Goal: Information Seeking & Learning: Learn about a topic

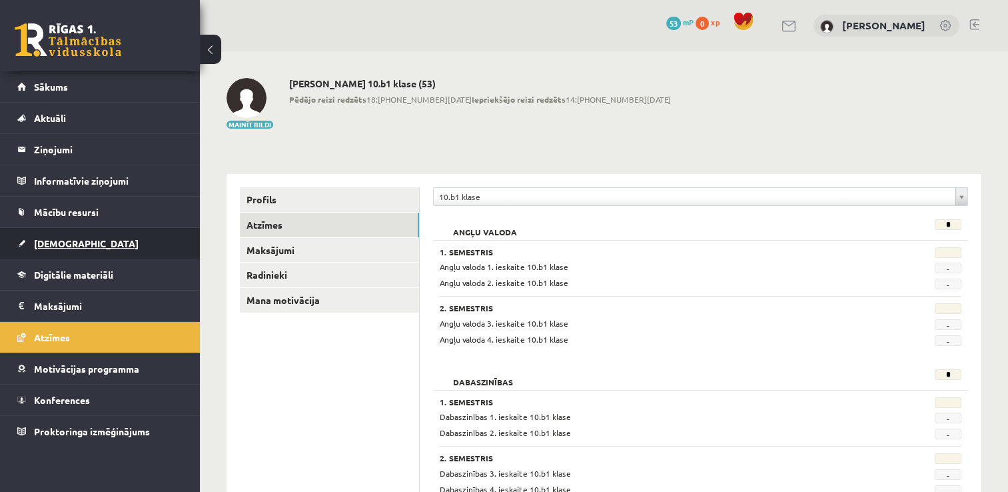
click at [99, 237] on link "[DEMOGRAPHIC_DATA]" at bounding box center [100, 243] width 166 height 31
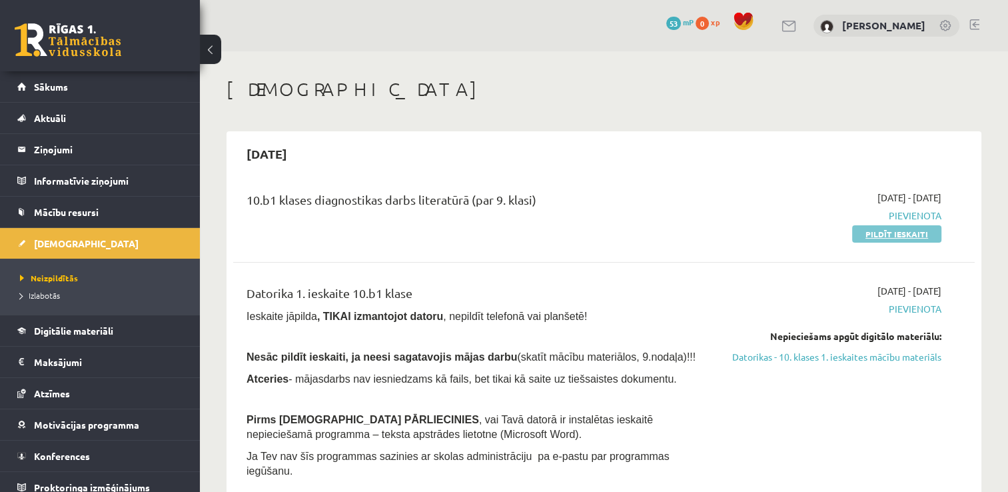
click at [870, 236] on link "Pildīt ieskaiti" at bounding box center [896, 233] width 89 height 17
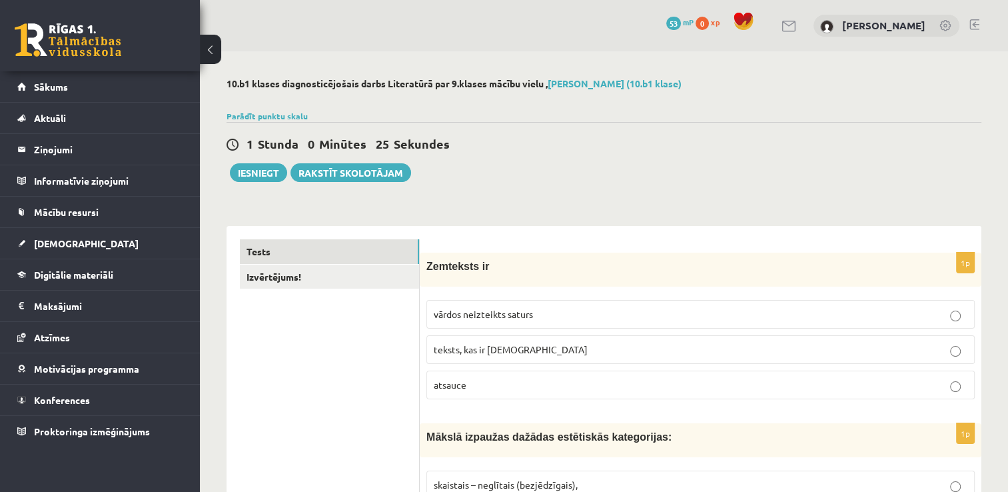
click at [862, 315] on p "vārdos neizteikts saturs" at bounding box center [701, 314] width 534 height 14
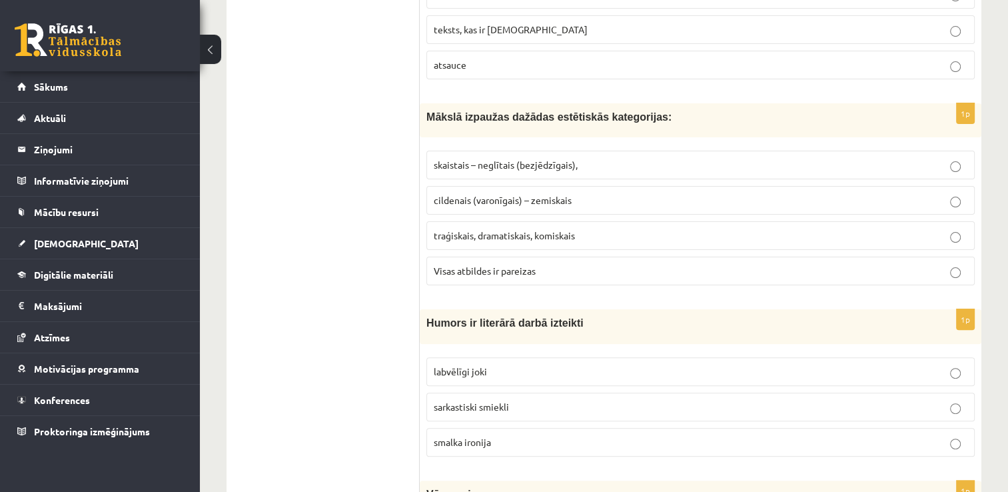
scroll to position [347, 0]
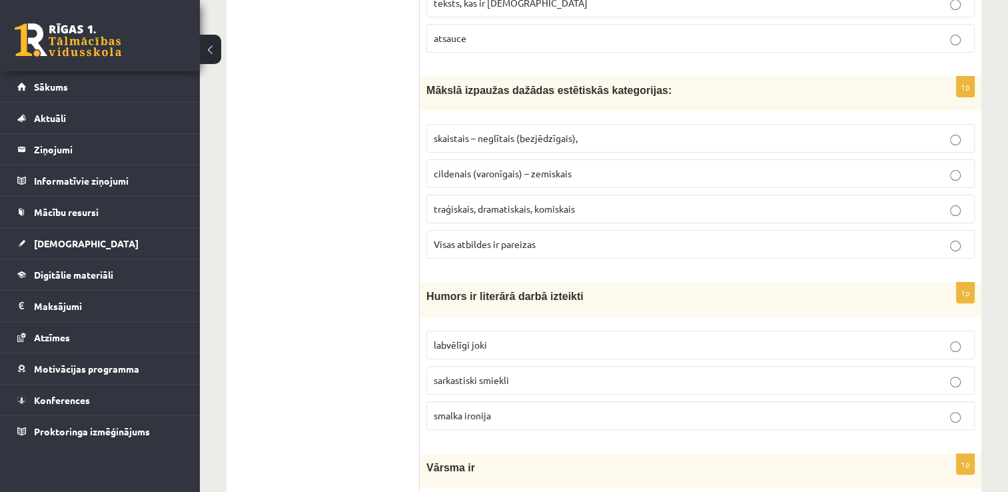
click at [832, 244] on p "Visas atbildes ir pareizas" at bounding box center [701, 244] width 534 height 14
click at [874, 412] on p "smalka ironija" at bounding box center [701, 415] width 534 height 14
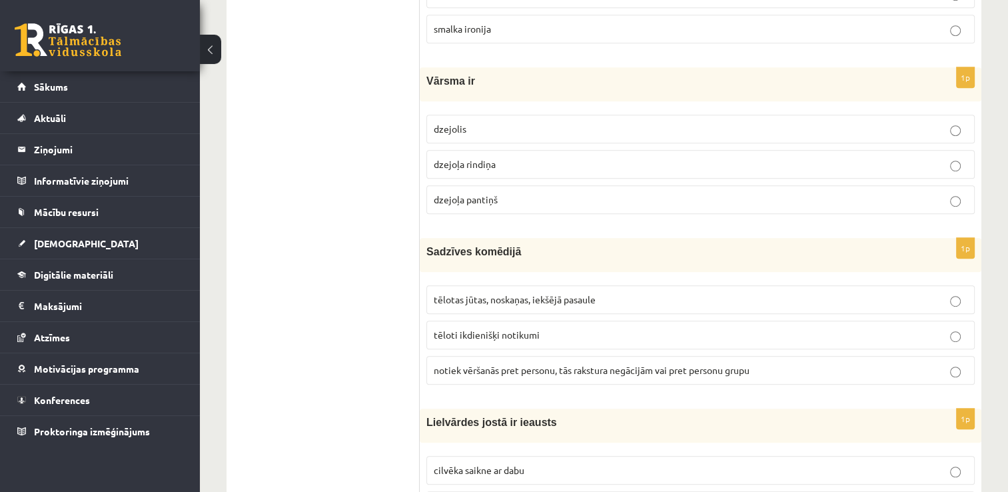
scroll to position [746, 0]
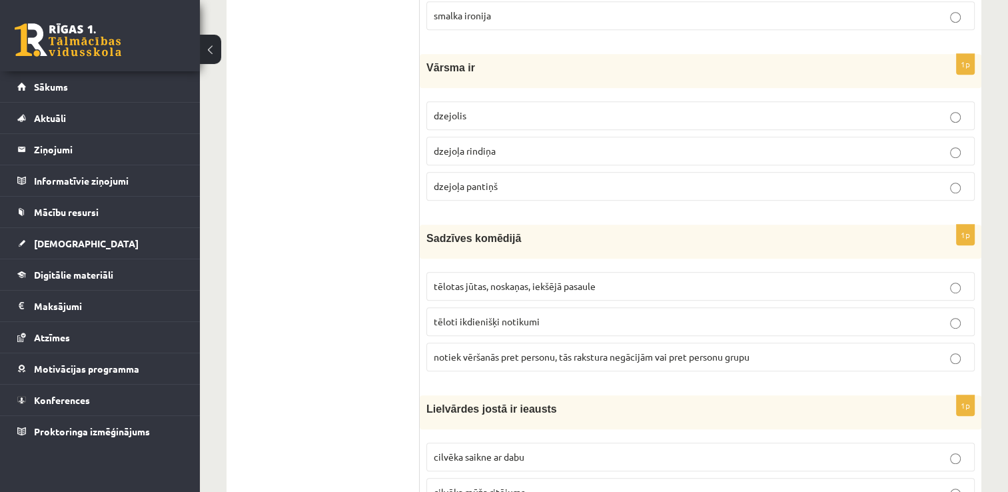
click at [776, 153] on p "dzejoļa rindiņa" at bounding box center [701, 151] width 534 height 14
click at [729, 327] on label "tēloti ikdienišķi notikumi" at bounding box center [700, 321] width 548 height 29
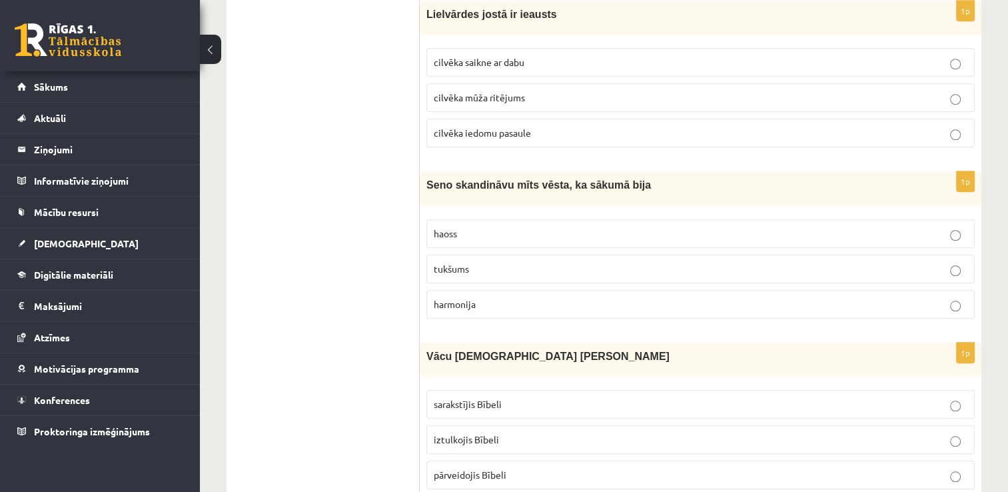
scroll to position [1146, 0]
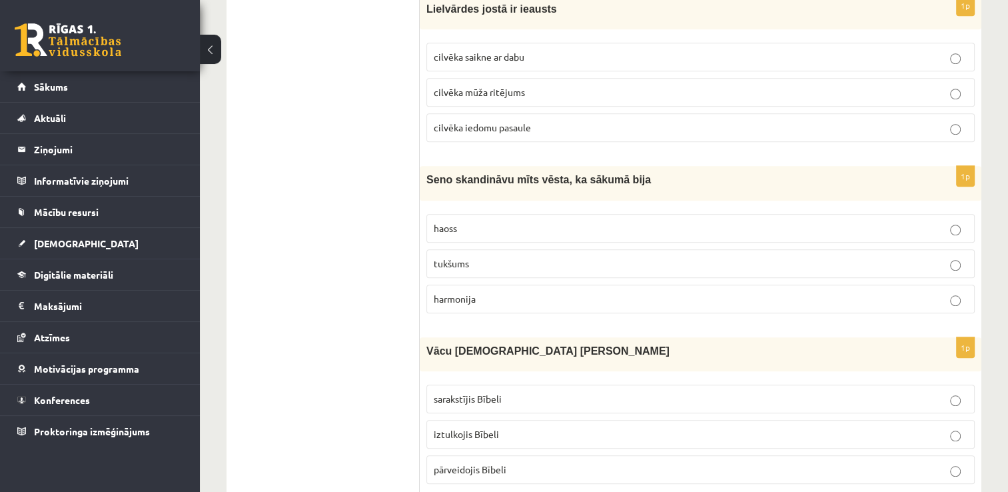
click at [936, 87] on p "cilvēka mūža ritējums" at bounding box center [701, 92] width 534 height 14
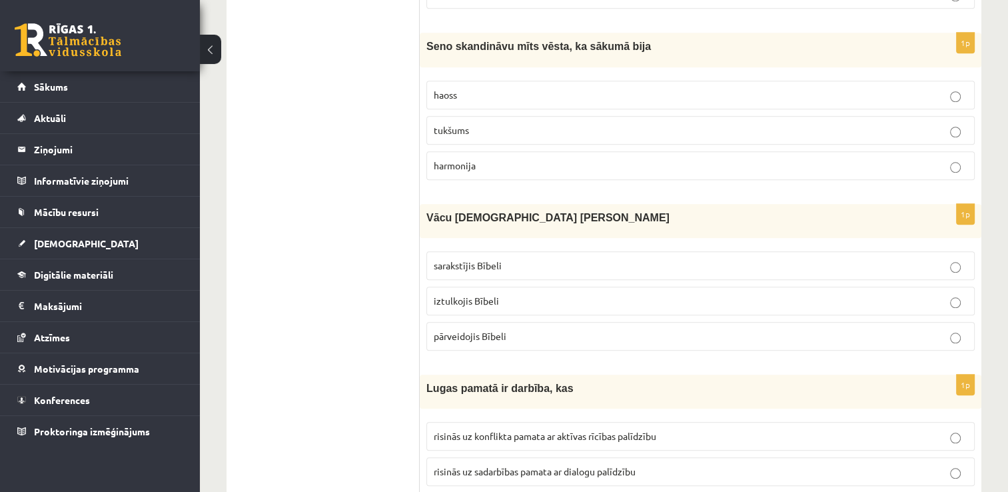
scroll to position [1306, 0]
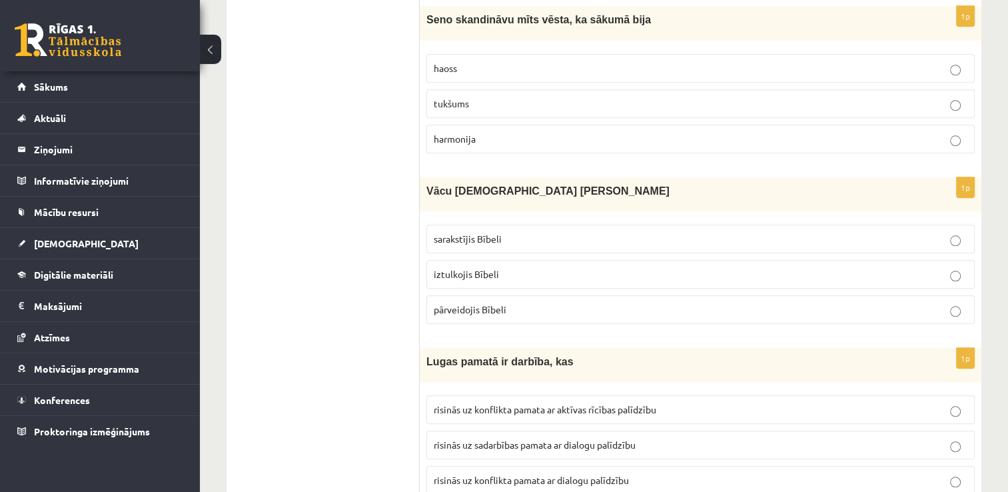
click at [733, 61] on p "haoss" at bounding box center [701, 68] width 534 height 14
drag, startPoint x: 722, startPoint y: 161, endPoint x: 701, endPoint y: 275, distance: 115.8
click at [701, 275] on label "iztulkojis Bībeli" at bounding box center [700, 274] width 548 height 29
click at [832, 403] on p "risinās uz konflikta pamata ar aktīvas rīcības palīdzību" at bounding box center [701, 410] width 534 height 14
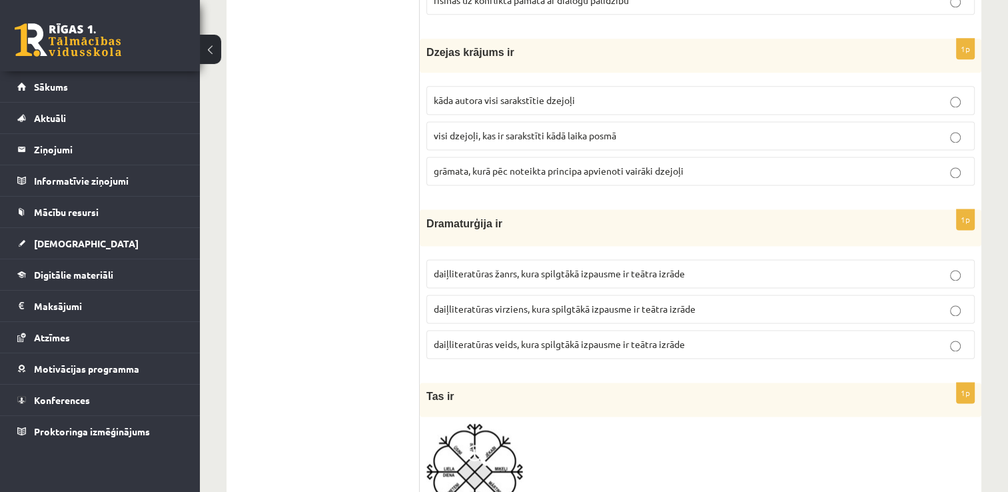
scroll to position [1813, 0]
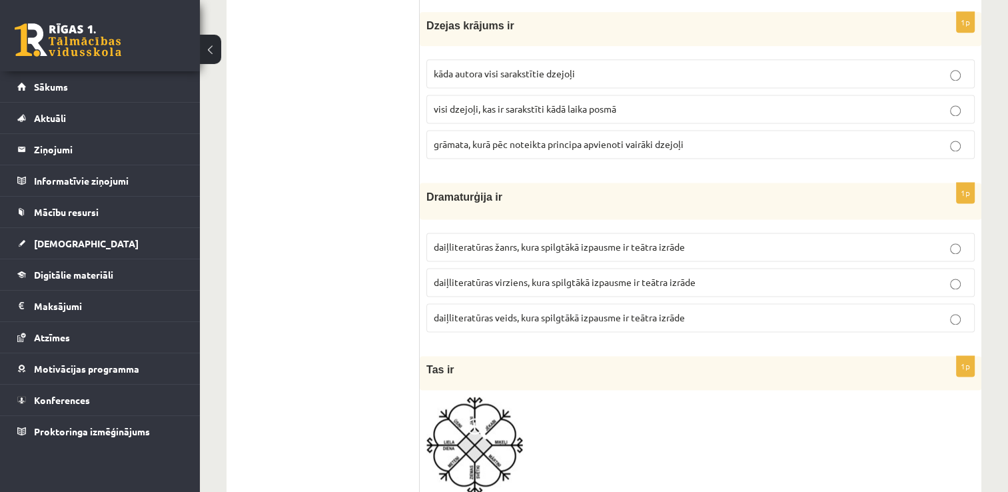
click at [801, 130] on label "grāmata, kurā pēc noteikta principa apvienoti vairāki dzejoļi" at bounding box center [700, 144] width 548 height 29
click at [752, 240] on p "daiļliteratūras žanrs, kura spilgtākā izpausme ir teātra izrāde" at bounding box center [701, 247] width 534 height 14
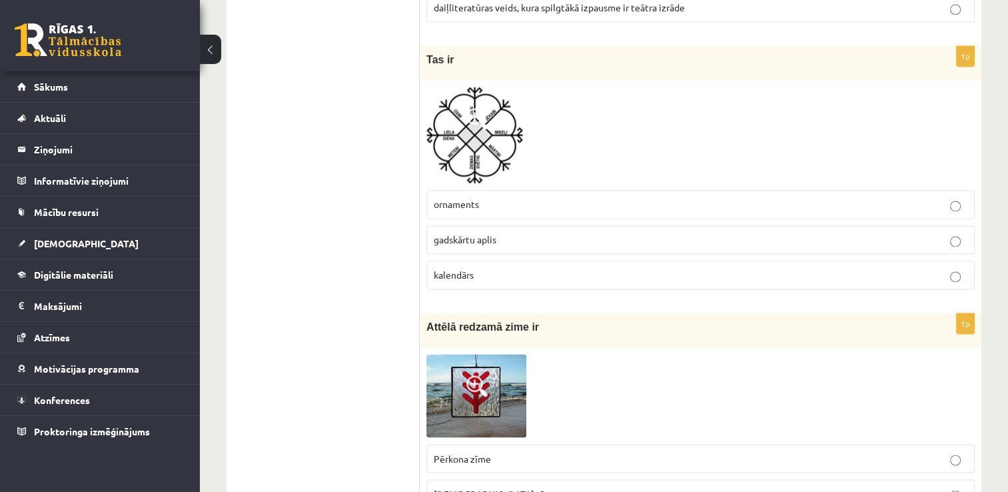
scroll to position [2123, 0]
click at [680, 450] on p "Pērkona zīme" at bounding box center [701, 457] width 534 height 14
click at [651, 237] on label "gadskārtu aplis" at bounding box center [700, 239] width 548 height 29
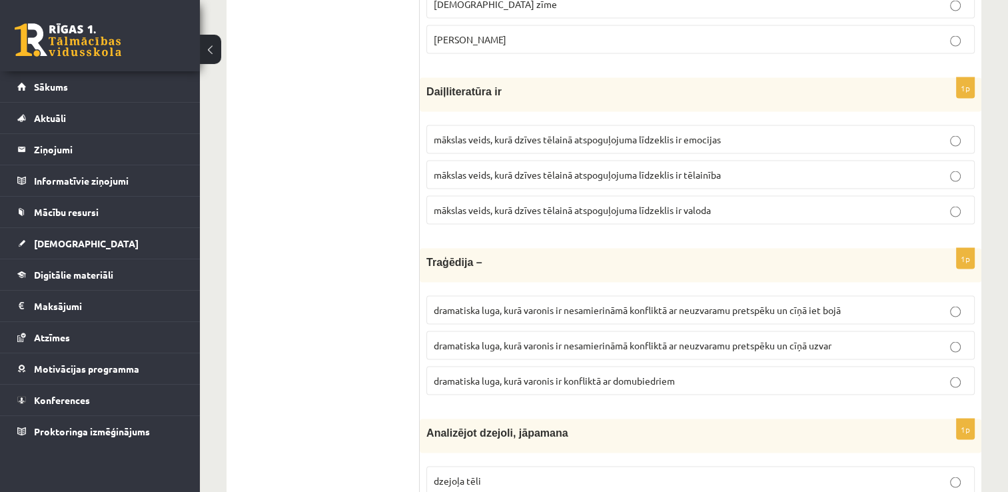
scroll to position [2638, 0]
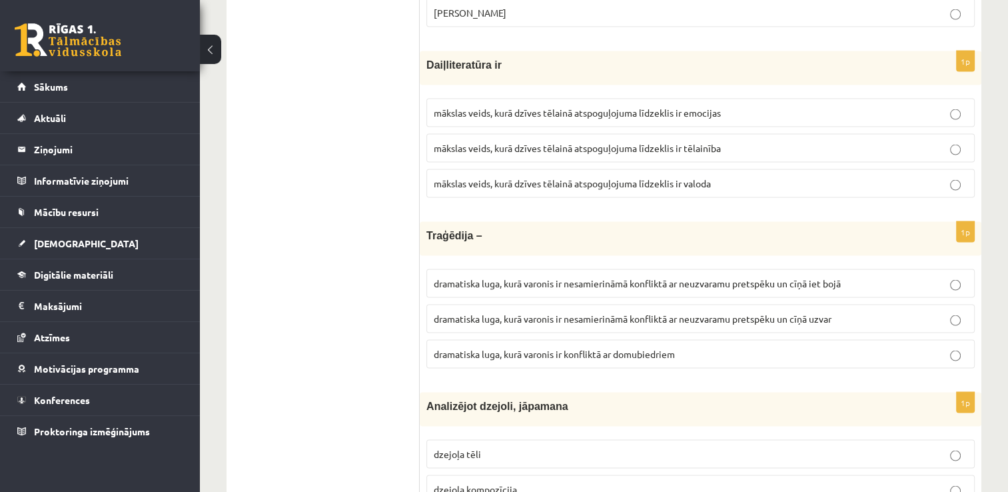
click at [747, 169] on label "mākslas veids, kurā dzīves tēlainā atspoguļojuma līdzeklis ir valoda" at bounding box center [700, 183] width 548 height 29
click at [687, 280] on label "dramatiska luga, kurā varonis ir nesamierināmā konfliktā ar neuzvaramu pretspēk…" at bounding box center [700, 283] width 548 height 29
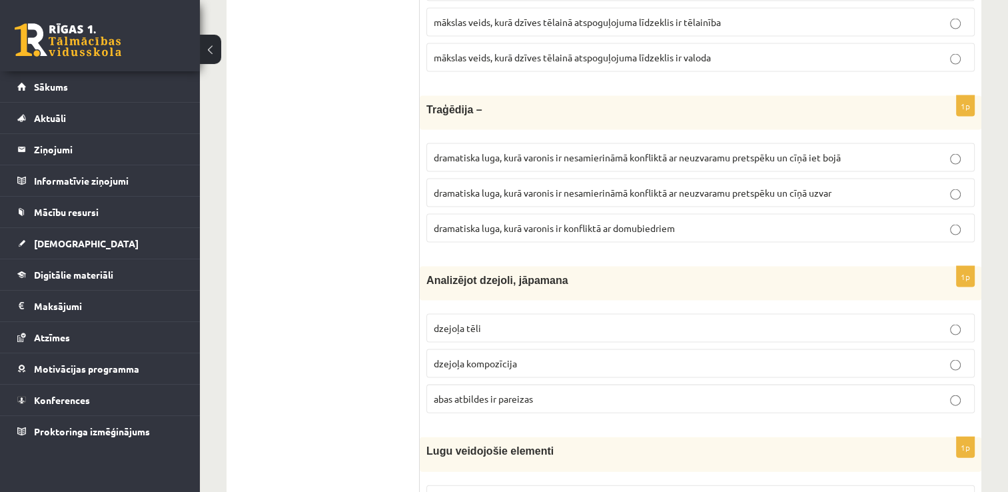
scroll to position [2772, 0]
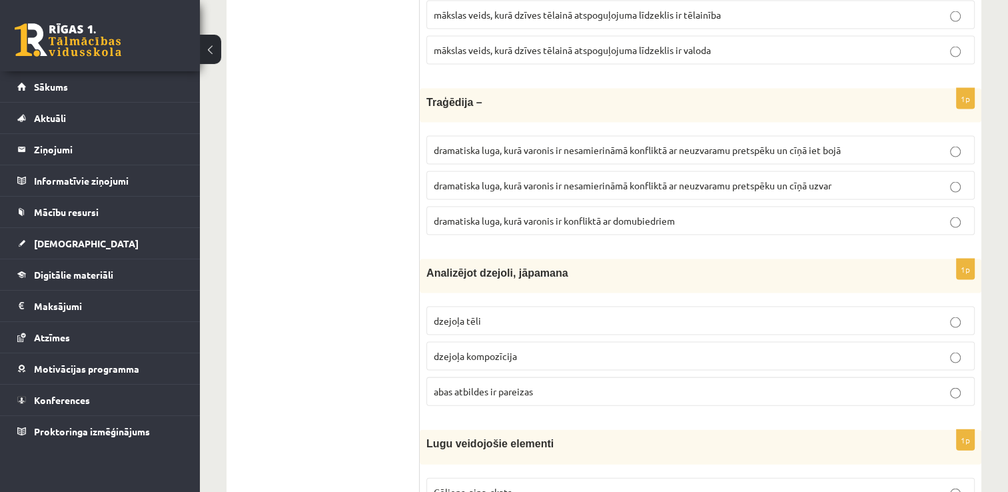
click at [944, 377] on label "abas atbildes ir pareizas" at bounding box center [700, 391] width 548 height 29
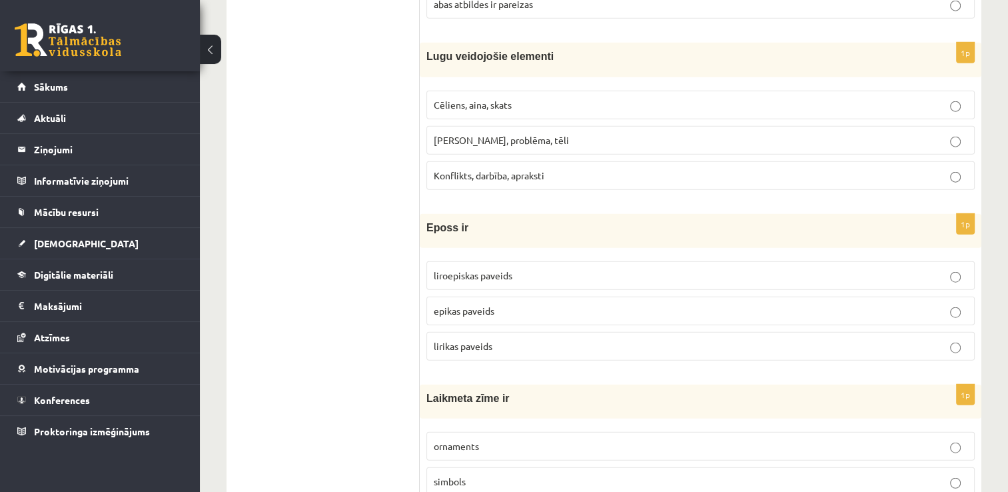
scroll to position [3171, 0]
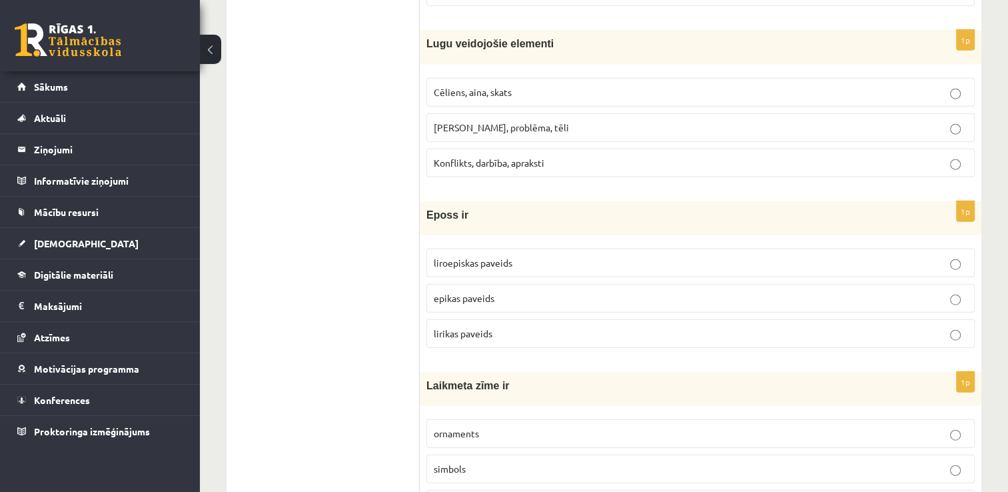
click at [748, 121] on p "Motīvs, problēma, tēli" at bounding box center [701, 128] width 534 height 14
drag, startPoint x: 685, startPoint y: 317, endPoint x: 672, endPoint y: 241, distance: 77.0
click at [672, 242] on fieldset "liroepiskas paveids epikas paveids lirikas paveids" at bounding box center [700, 297] width 548 height 110
click at [672, 256] on p "liroepiskas paveids" at bounding box center [701, 263] width 534 height 14
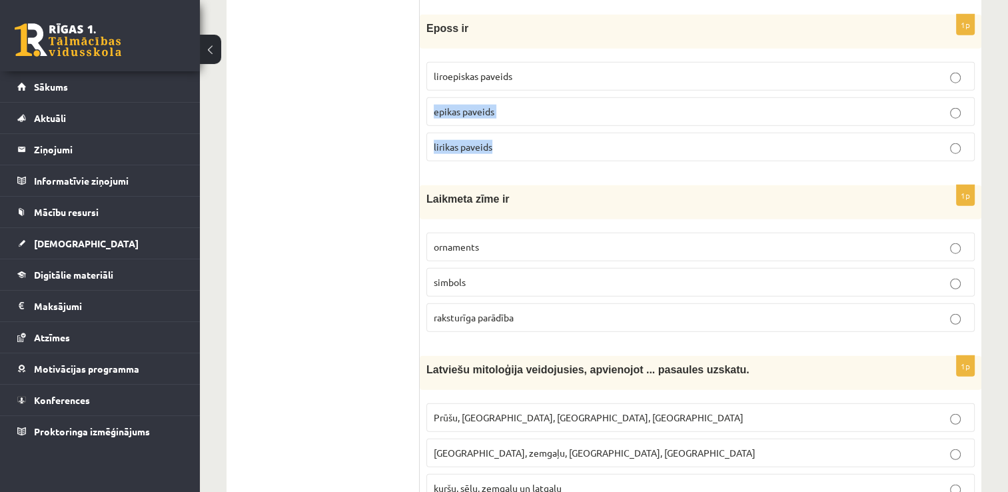
scroll to position [3385, 0]
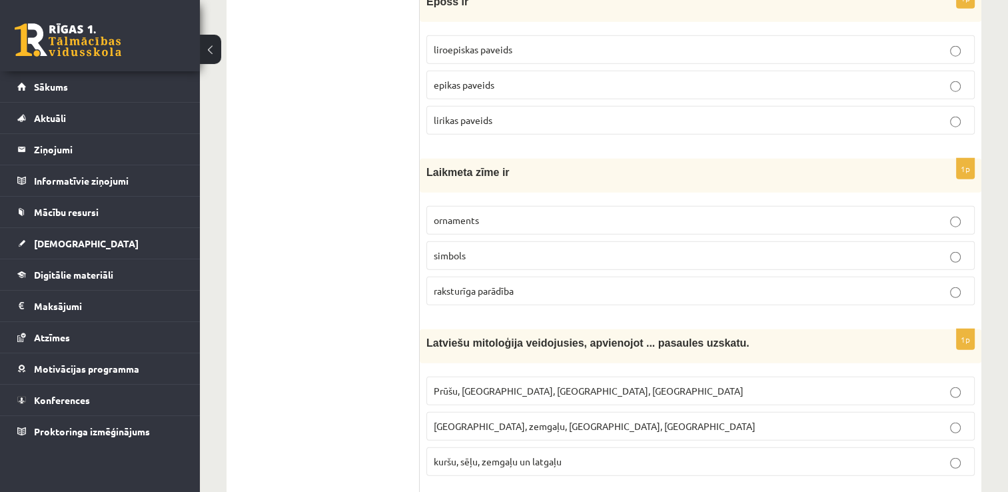
click at [887, 251] on label "simbols" at bounding box center [700, 255] width 548 height 29
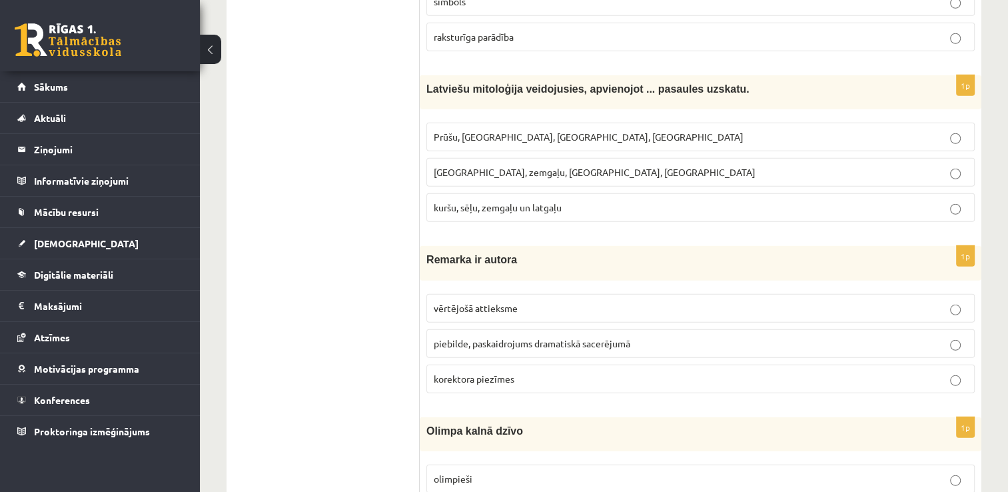
scroll to position [3651, 0]
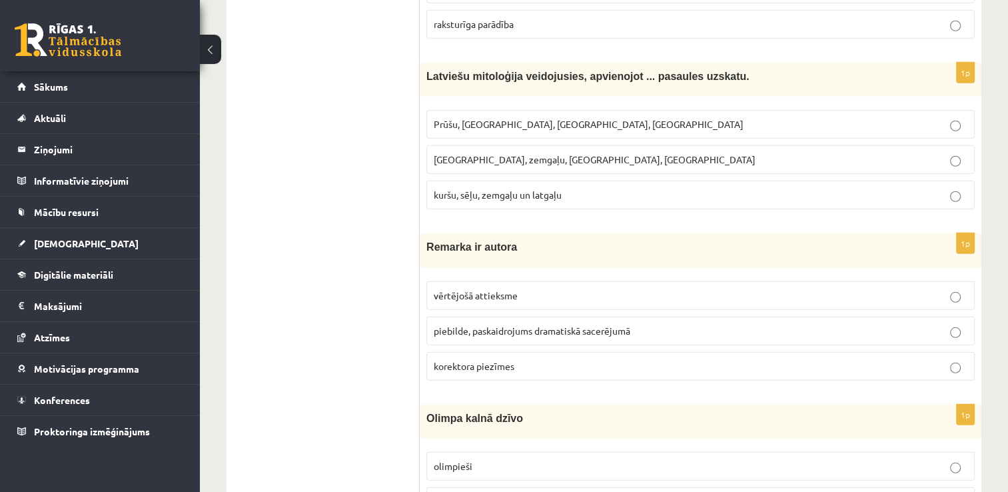
click at [742, 189] on label "kuršu, sēļu, zemgaļu un latgaļu" at bounding box center [700, 195] width 548 height 29
click at [680, 317] on label "piebilde, paskaidrojums dramatiskā sacerējumā" at bounding box center [700, 331] width 548 height 29
click at [554, 459] on p "olimpieši" at bounding box center [701, 466] width 534 height 14
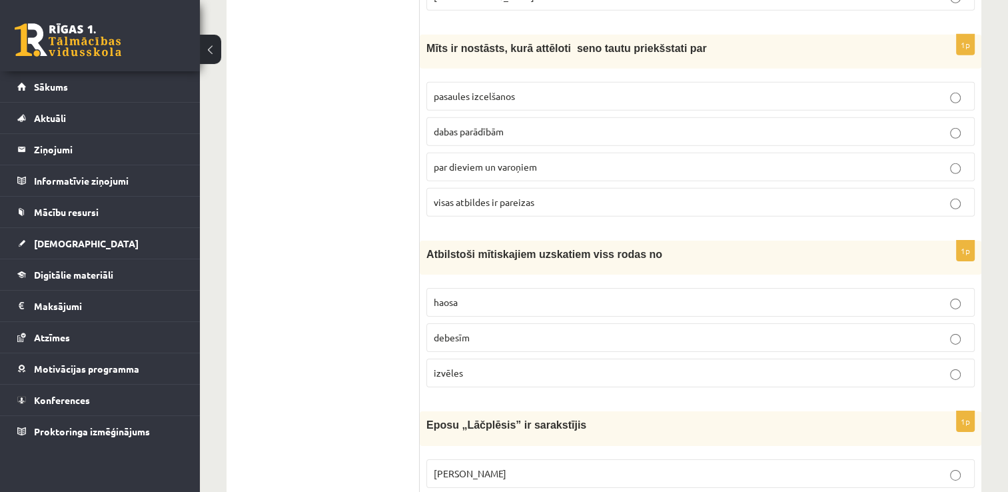
scroll to position [4193, 0]
click at [876, 192] on label "visas atbildes ir pareizas" at bounding box center [700, 201] width 548 height 29
click at [811, 287] on label "haosa" at bounding box center [700, 301] width 548 height 29
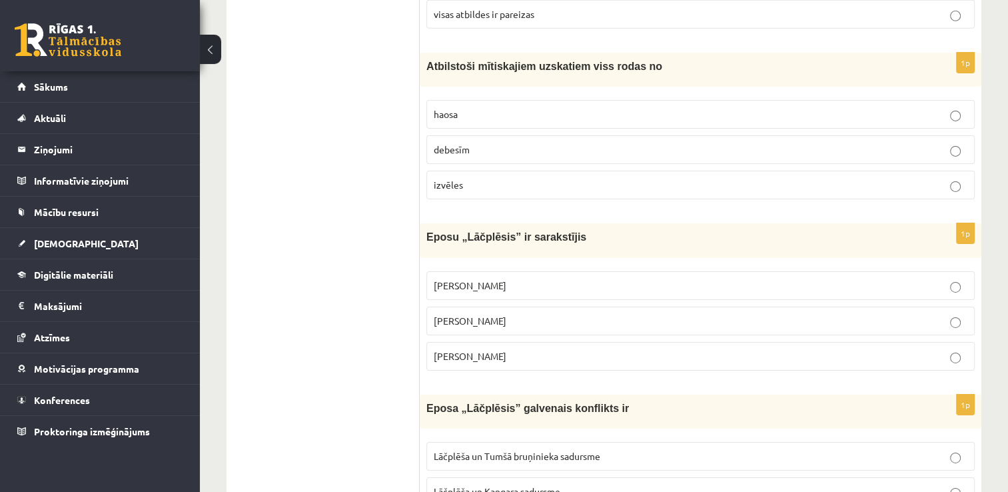
scroll to position [4406, 0]
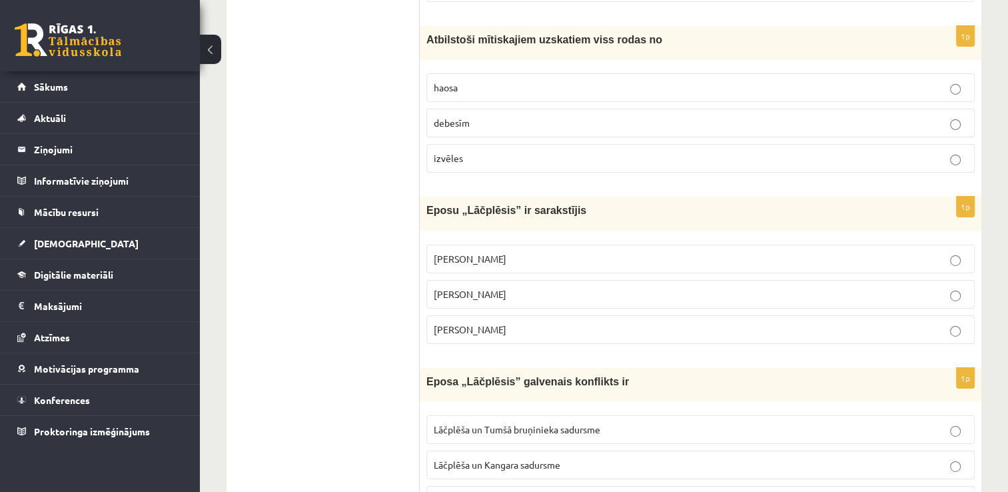
click at [744, 287] on p "Andrejs Pumpurs" at bounding box center [701, 294] width 534 height 14
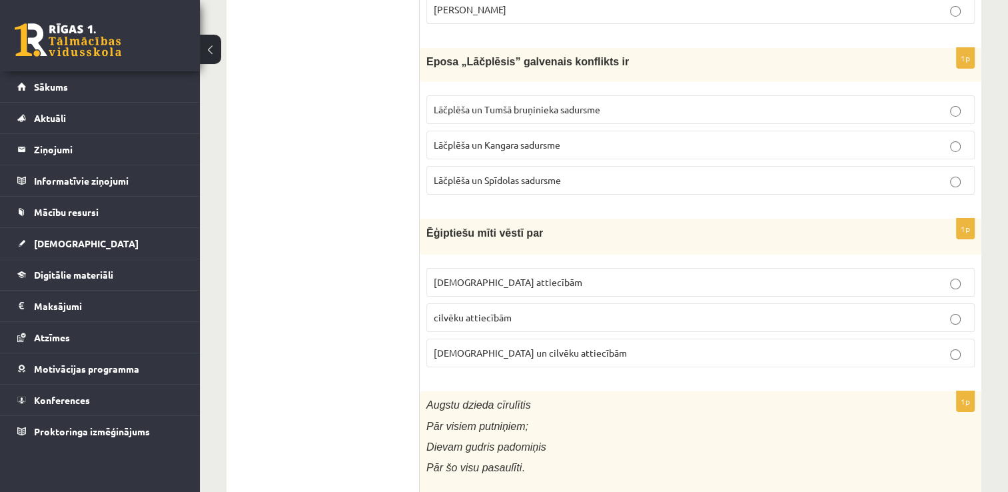
scroll to position [4753, 0]
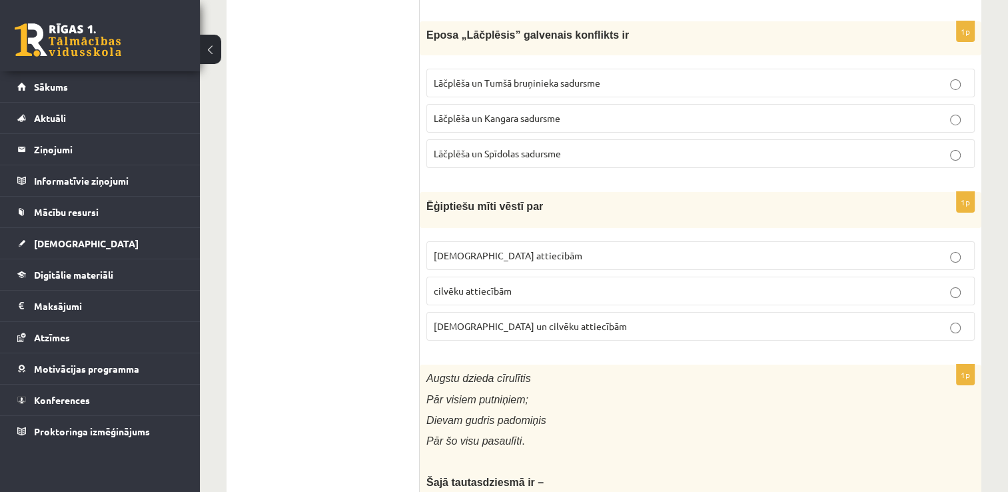
click at [762, 76] on p "Lāčplēša un Tumšā bruņinieka sadursme" at bounding box center [701, 83] width 534 height 14
click at [724, 319] on p "Dievu un cilvēku attiecībām" at bounding box center [701, 326] width 534 height 14
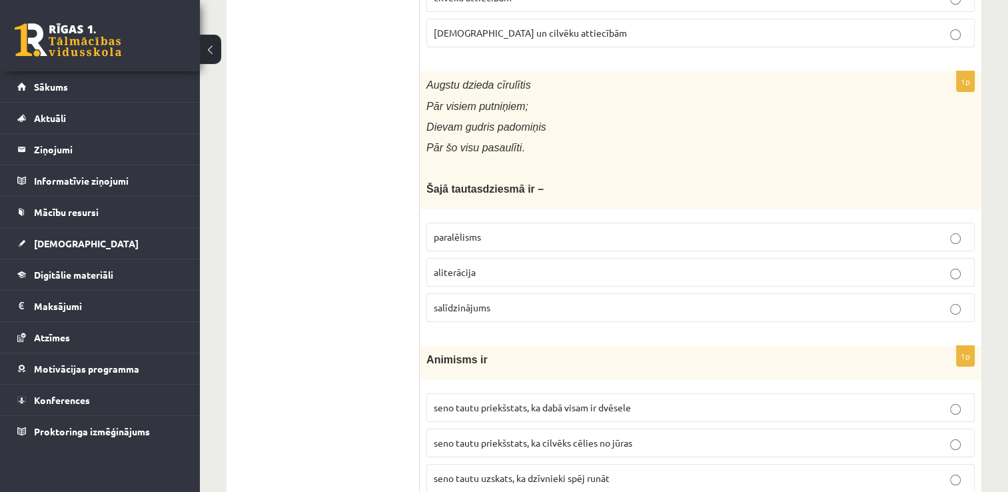
scroll to position [5073, 0]
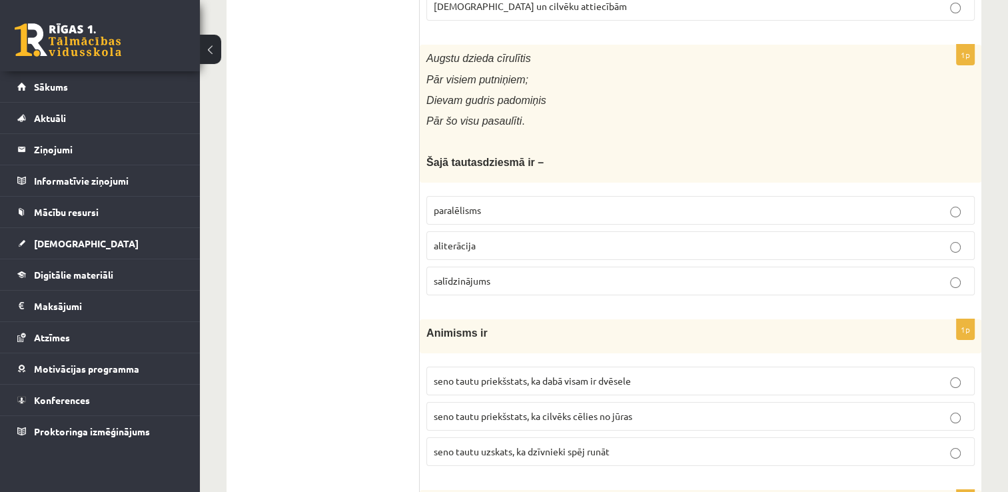
click at [895, 203] on p "paralēlisms" at bounding box center [701, 210] width 534 height 14
click at [814, 374] on p "seno tautu priekšstats, ka dabā visam ir dvēsele" at bounding box center [701, 381] width 534 height 14
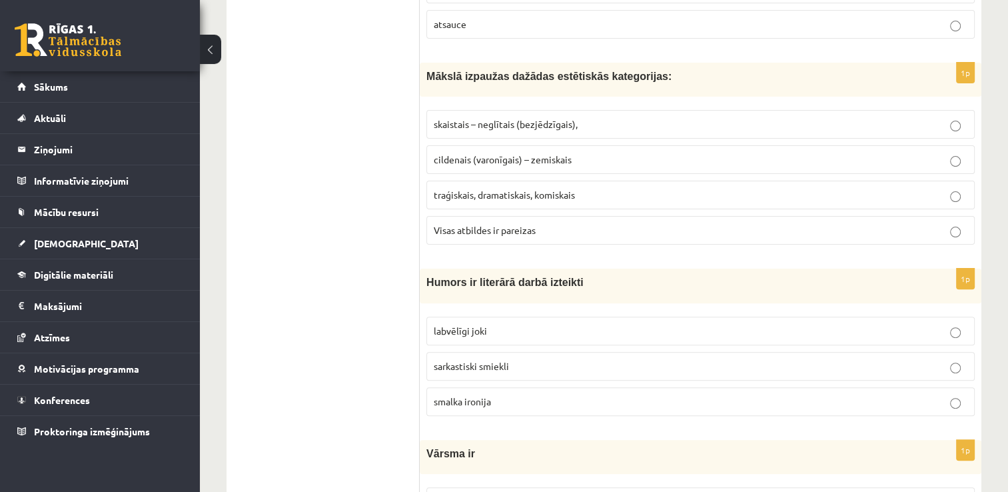
scroll to position [175, 0]
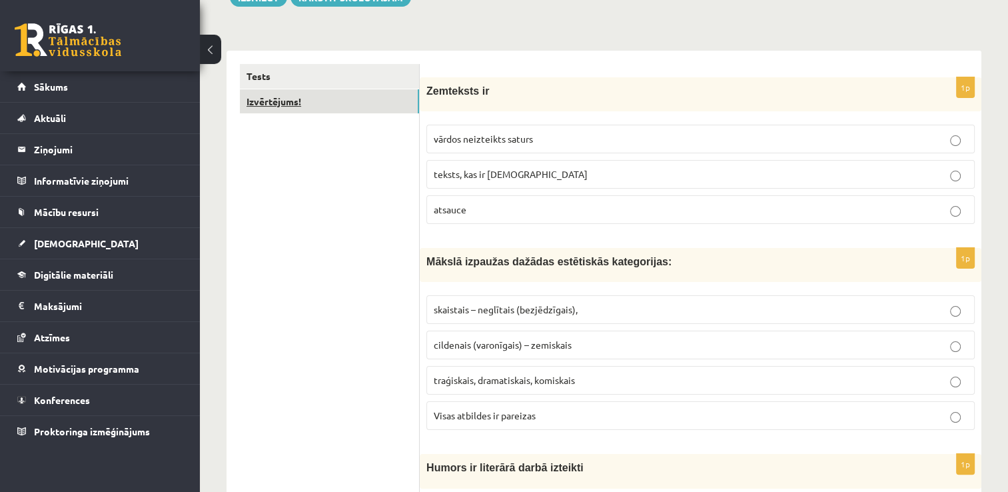
click at [402, 105] on link "Izvērtējums!" at bounding box center [329, 101] width 179 height 25
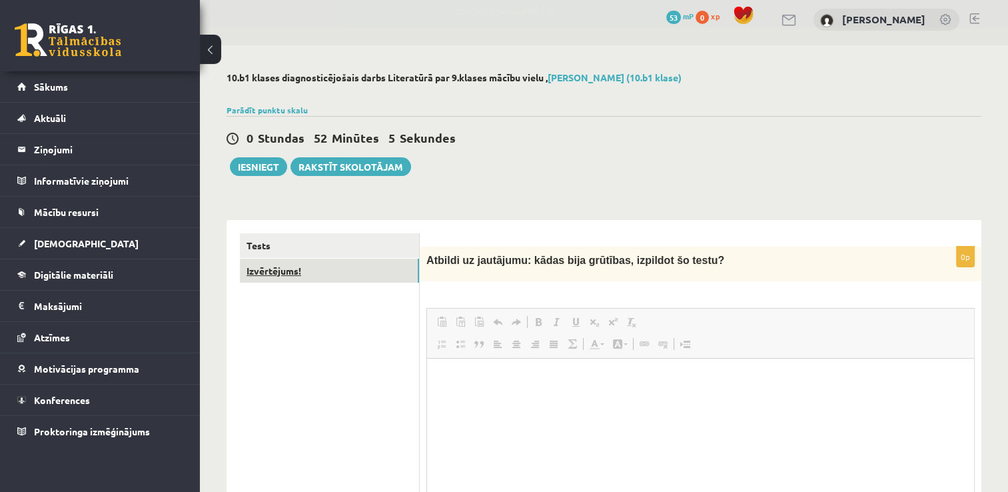
scroll to position [0, 0]
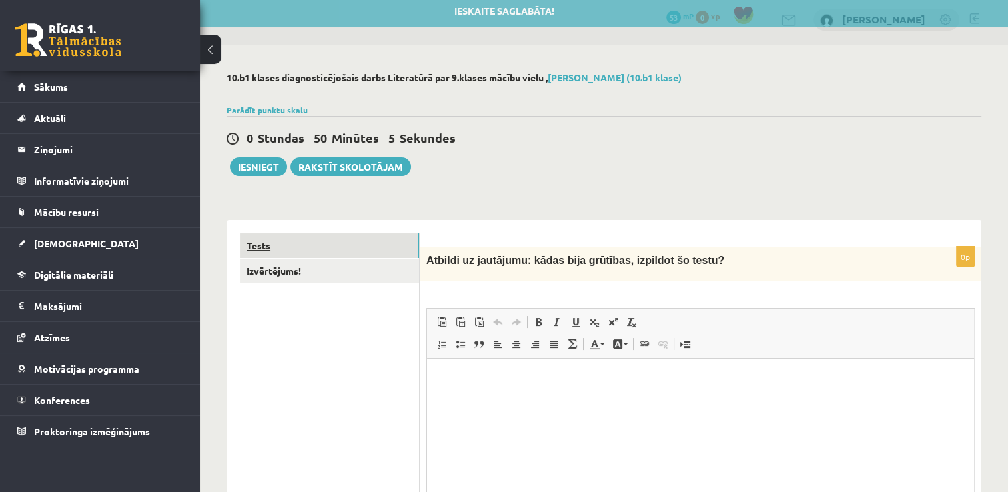
click at [337, 252] on link "Tests" at bounding box center [329, 245] width 179 height 25
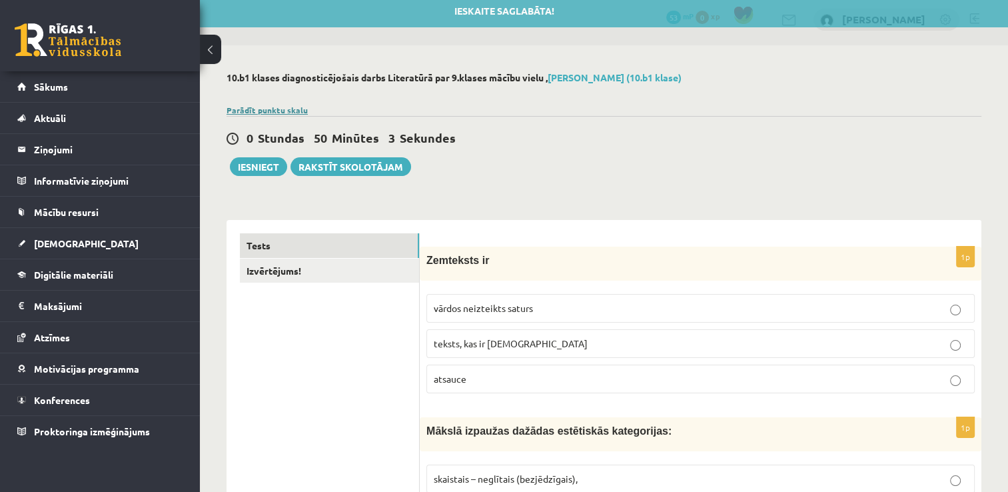
click at [288, 111] on link "Parādīt punktu skalu" at bounding box center [267, 110] width 81 height 11
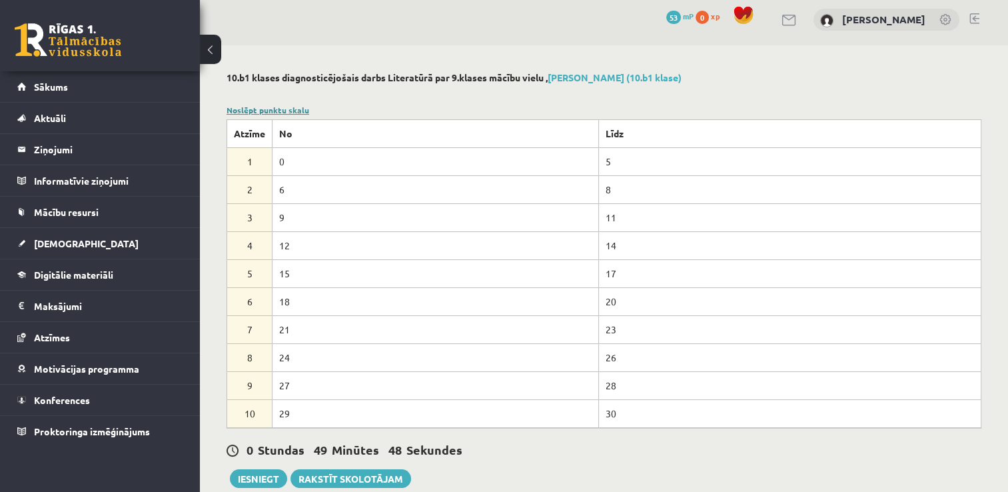
click at [285, 108] on link "Noslēpt punktu skalu" at bounding box center [268, 110] width 83 height 11
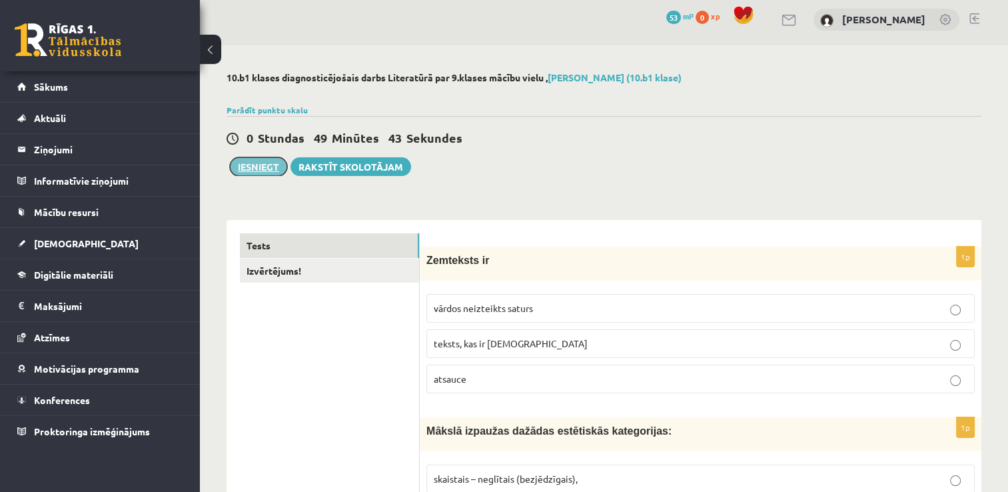
click at [266, 169] on button "Iesniegt" at bounding box center [258, 166] width 57 height 19
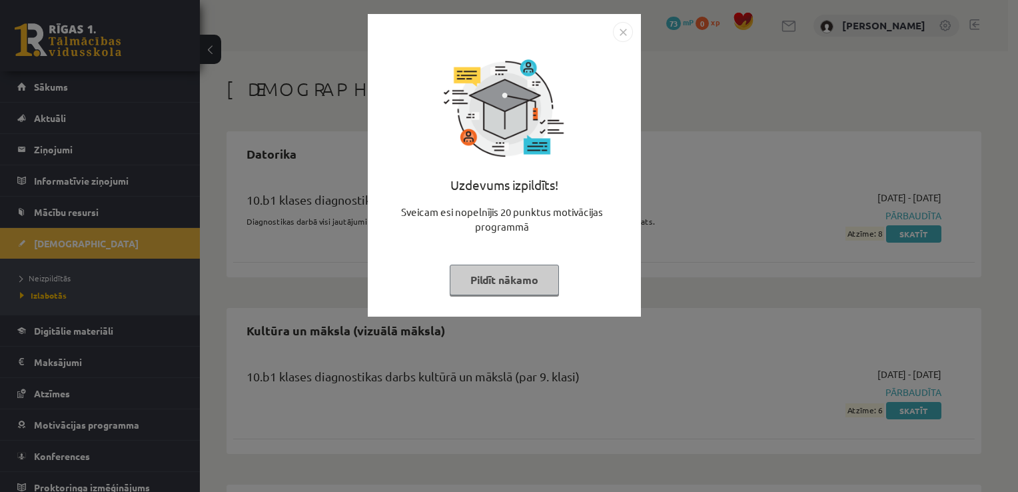
click at [629, 35] on img "Close" at bounding box center [623, 32] width 20 height 20
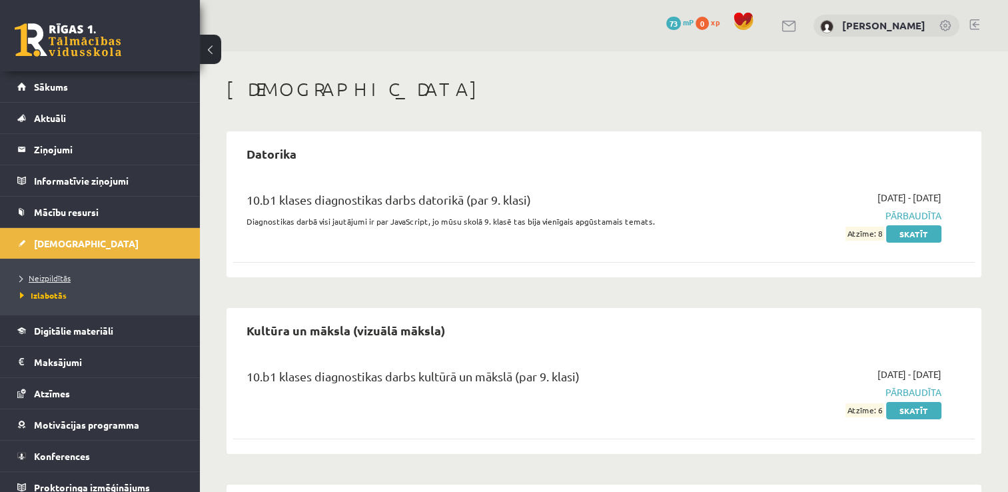
click at [53, 275] on span "Neizpildītās" at bounding box center [45, 278] width 51 height 11
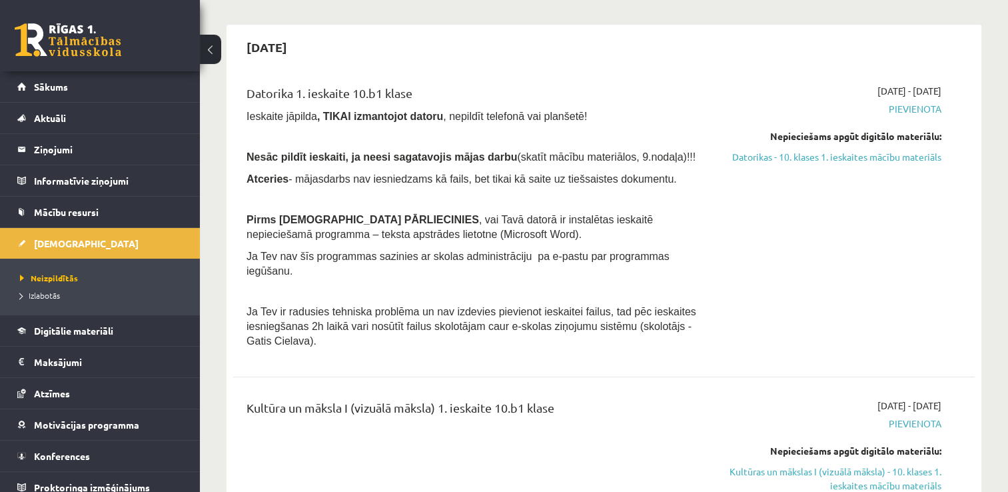
scroll to position [80, 0]
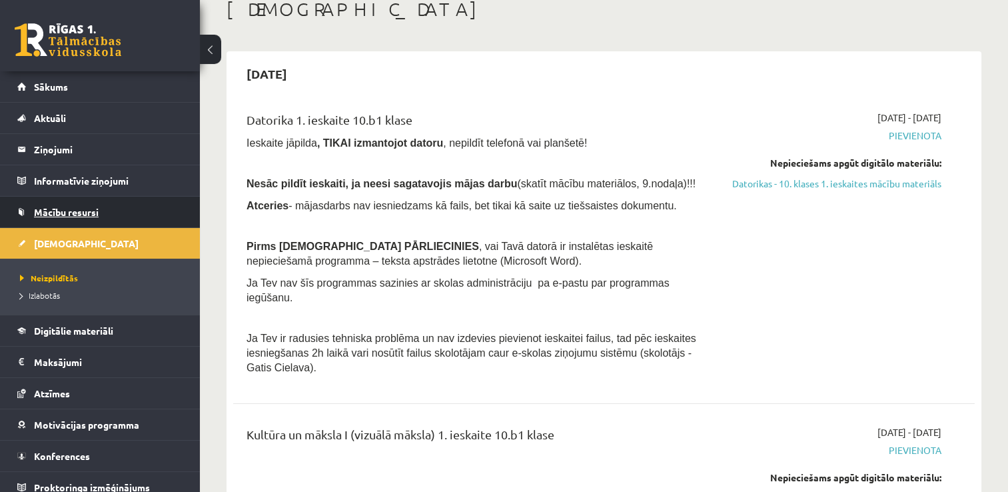
click at [49, 212] on span "Mācību resursi" at bounding box center [66, 212] width 65 height 12
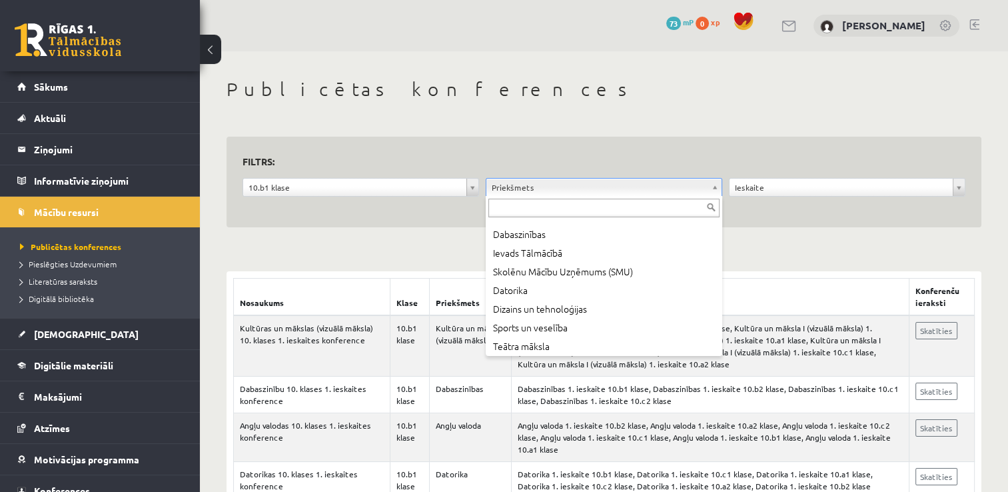
scroll to position [259, 0]
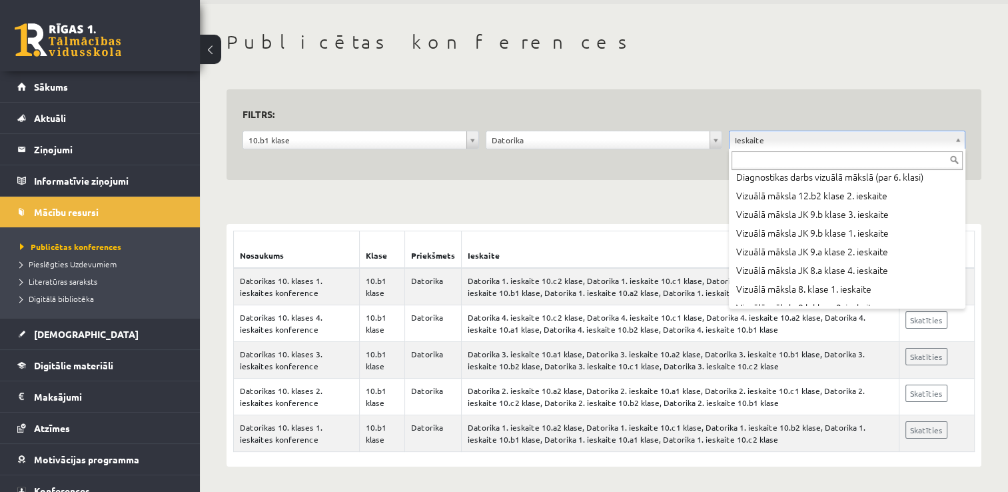
scroll to position [240, 0]
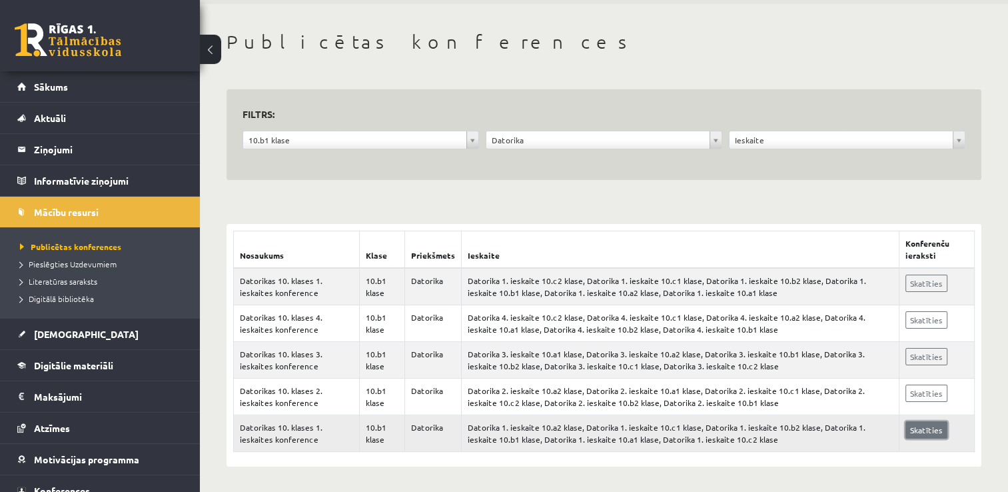
click at [919, 430] on link "Skatīties" at bounding box center [927, 429] width 42 height 17
click at [61, 332] on span "[DEMOGRAPHIC_DATA]" at bounding box center [86, 334] width 105 height 12
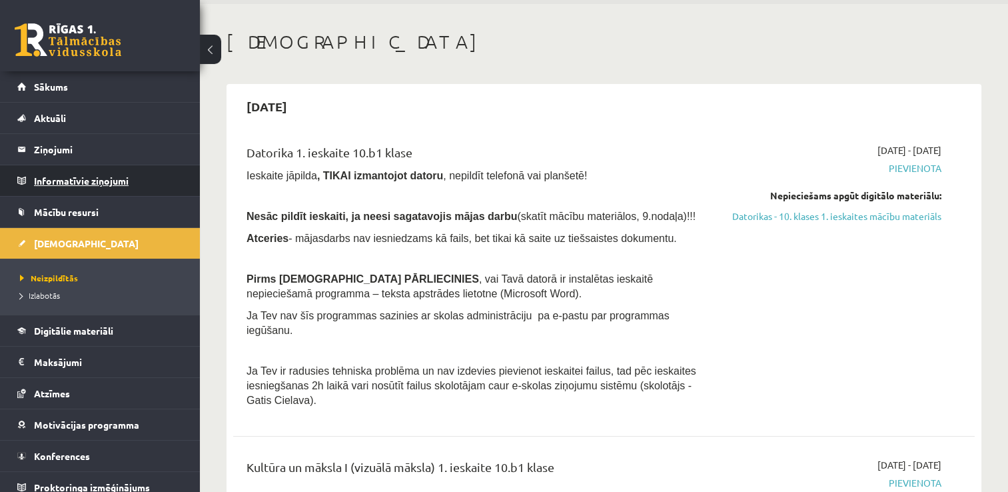
click at [115, 182] on legend "Informatīvie ziņojumi 0" at bounding box center [108, 180] width 149 height 31
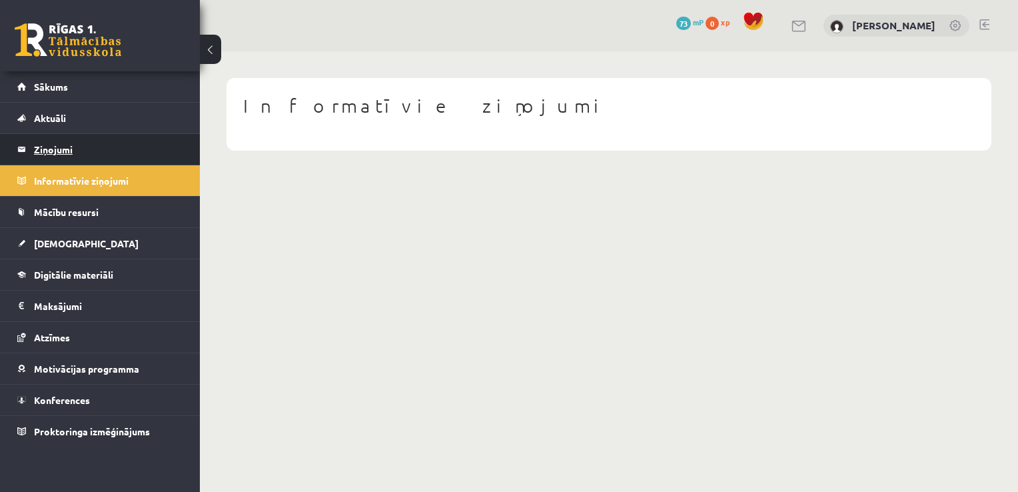
click at [94, 145] on legend "Ziņojumi 0" at bounding box center [108, 149] width 149 height 31
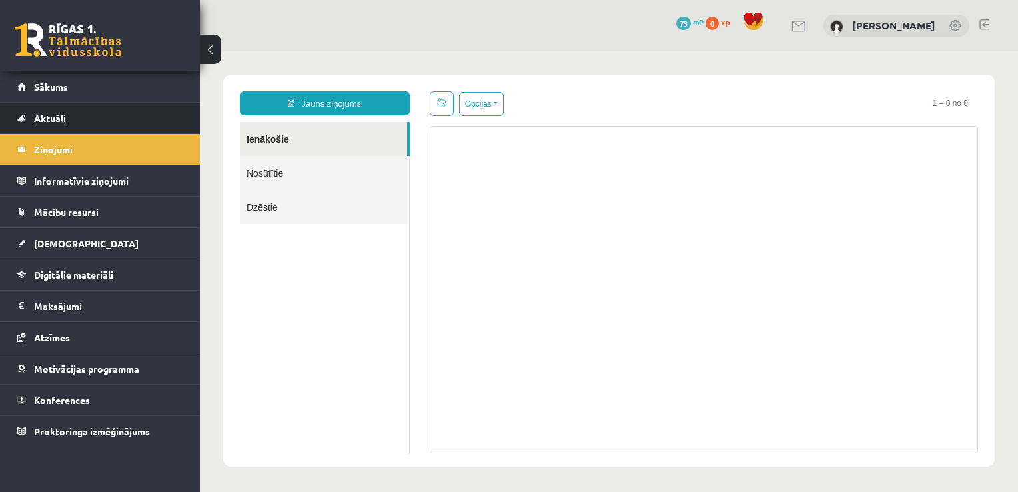
click at [92, 126] on link "Aktuāli" at bounding box center [100, 118] width 166 height 31
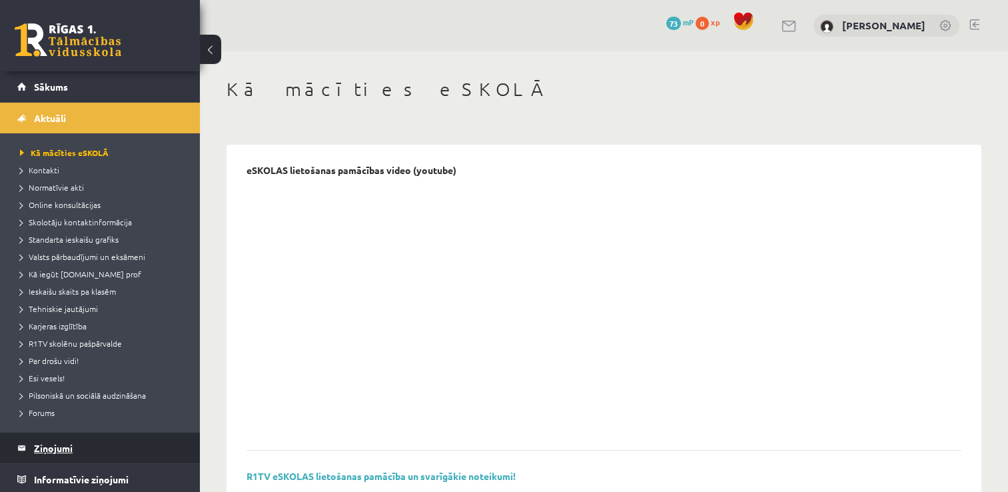
click at [99, 444] on legend "Ziņojumi 0" at bounding box center [108, 447] width 149 height 31
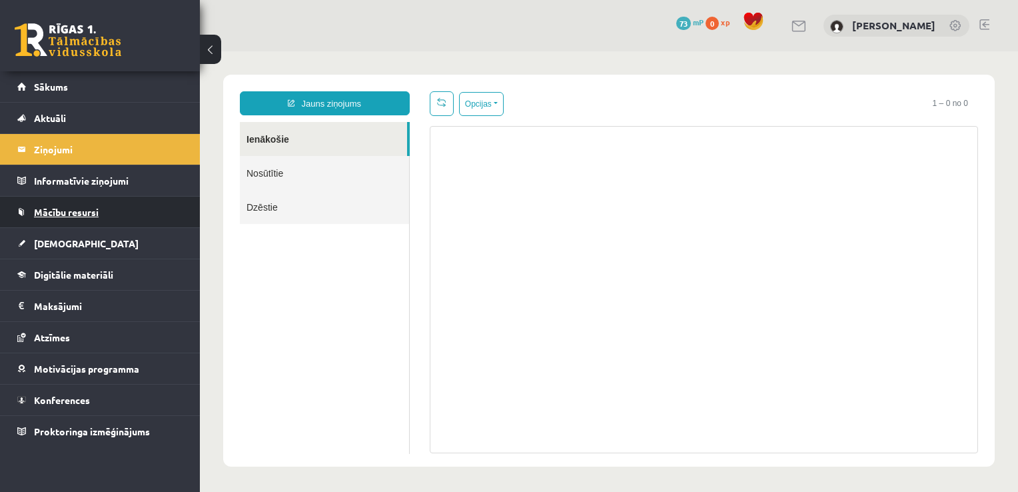
click at [97, 203] on link "Mācību resursi" at bounding box center [100, 212] width 166 height 31
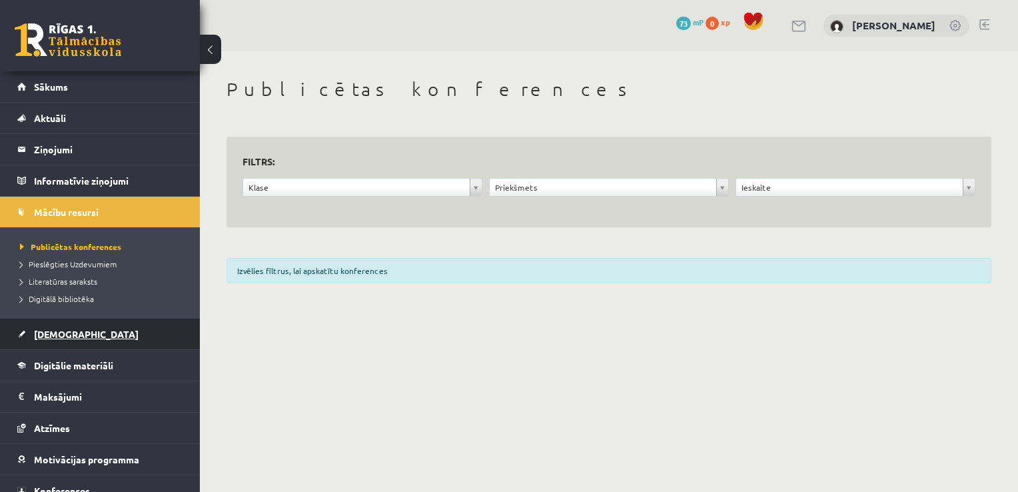
click at [56, 333] on span "[DEMOGRAPHIC_DATA]" at bounding box center [86, 334] width 105 height 12
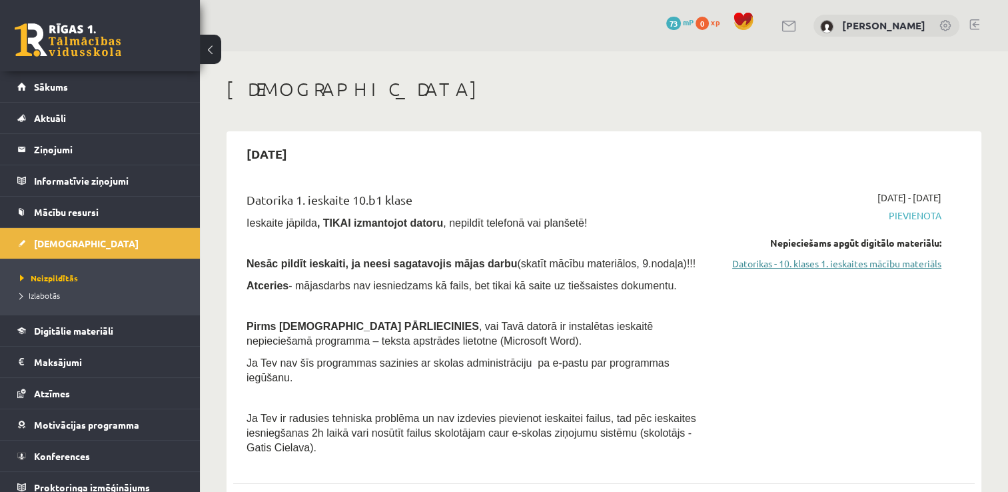
click at [764, 262] on link "Datorikas - 10. klases 1. ieskaites mācību materiāls" at bounding box center [832, 264] width 219 height 14
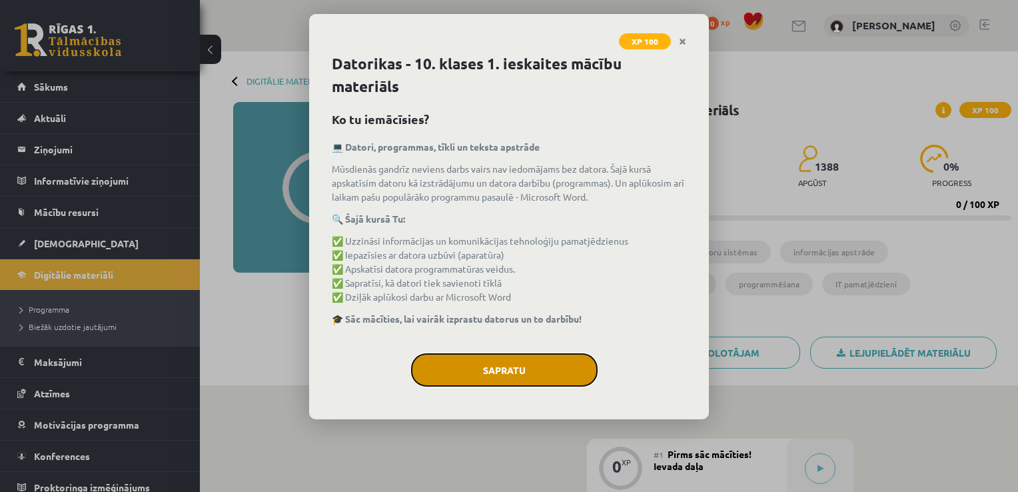
click at [496, 369] on button "Sapratu" at bounding box center [504, 369] width 187 height 33
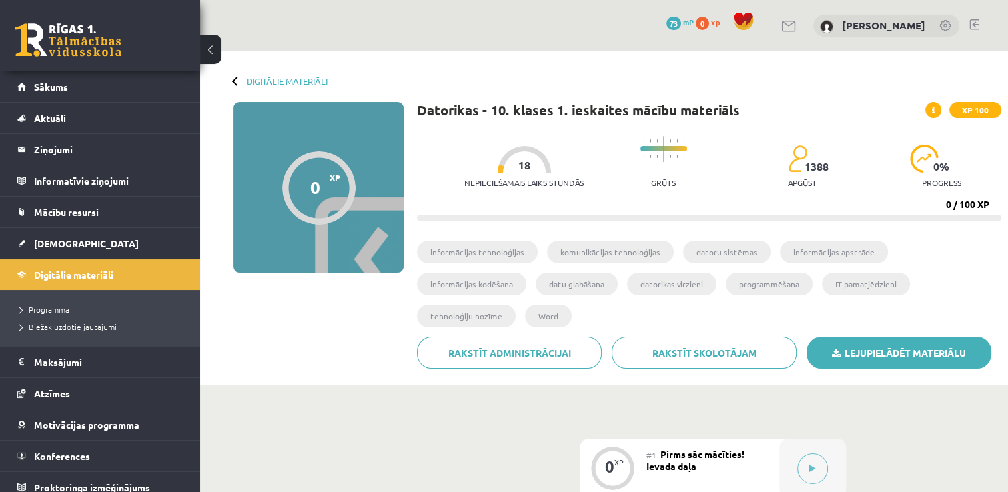
click at [824, 337] on link "Lejupielādēt materiālu" at bounding box center [899, 353] width 185 height 32
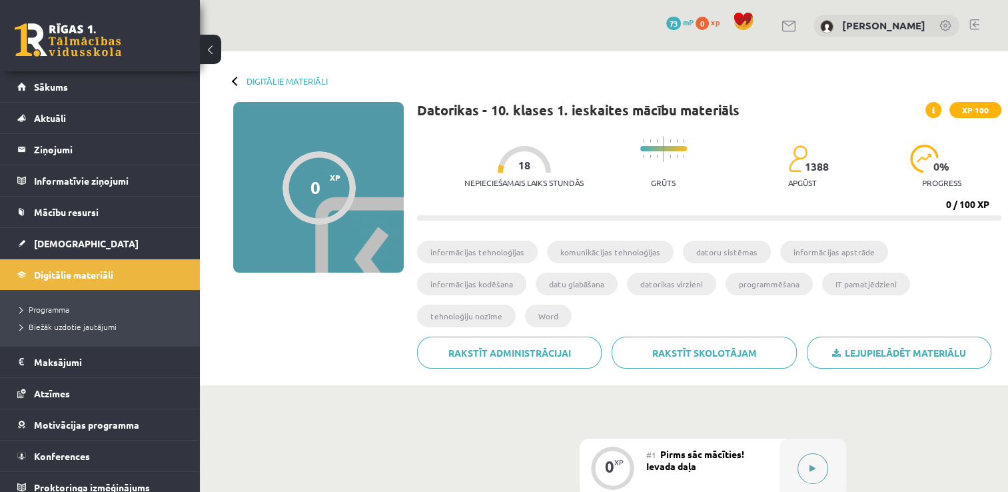
click at [812, 464] on icon at bounding box center [813, 468] width 6 height 8
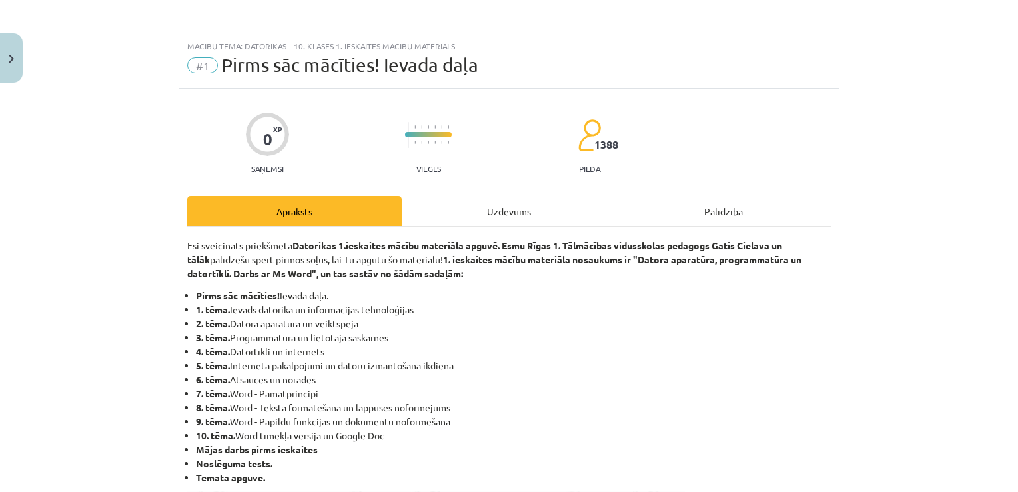
click at [506, 213] on div "Uzdevums" at bounding box center [509, 211] width 215 height 30
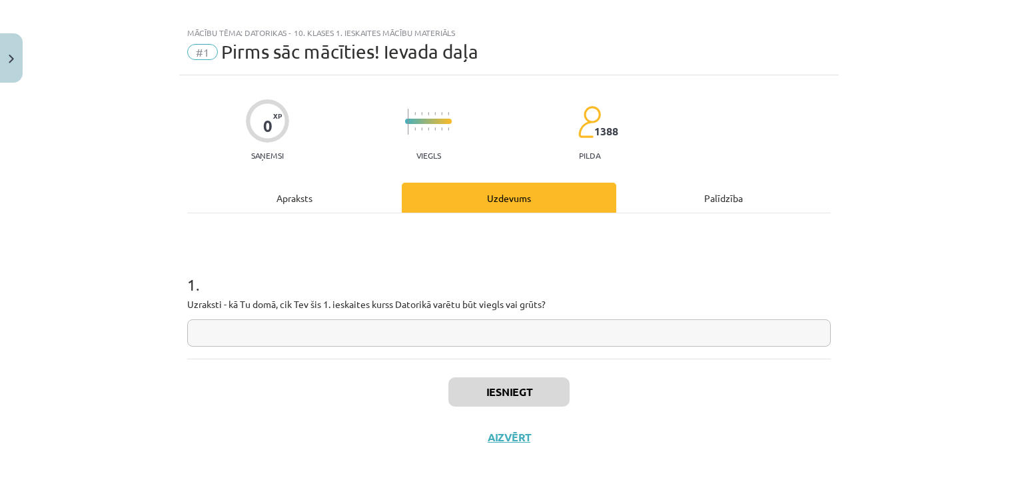
drag, startPoint x: 497, startPoint y: 327, endPoint x: 462, endPoint y: 340, distance: 37.1
click at [462, 340] on input "text" at bounding box center [509, 332] width 644 height 27
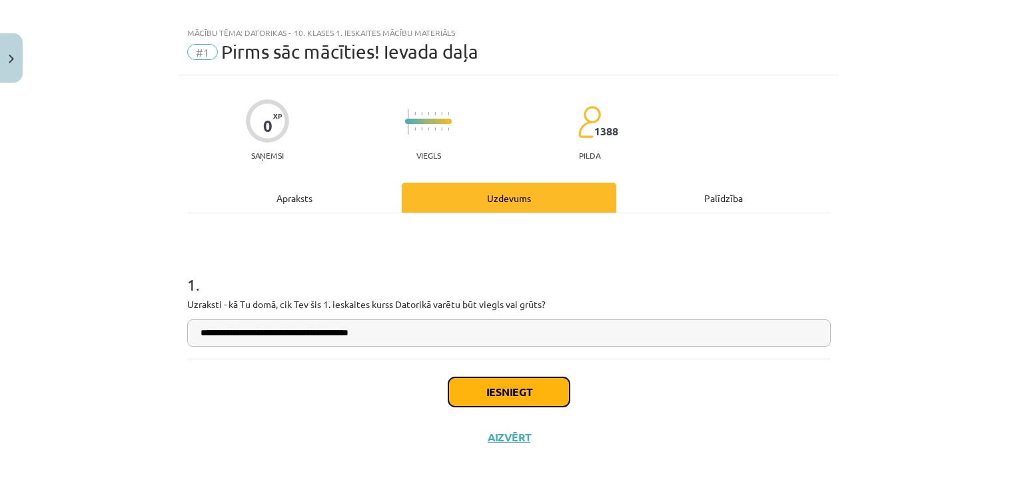
click at [504, 392] on button "Iesniegt" at bounding box center [508, 391] width 121 height 29
click at [293, 335] on input "**********" at bounding box center [509, 332] width 644 height 27
click at [470, 333] on input "**********" at bounding box center [509, 332] width 644 height 27
type input "**********"
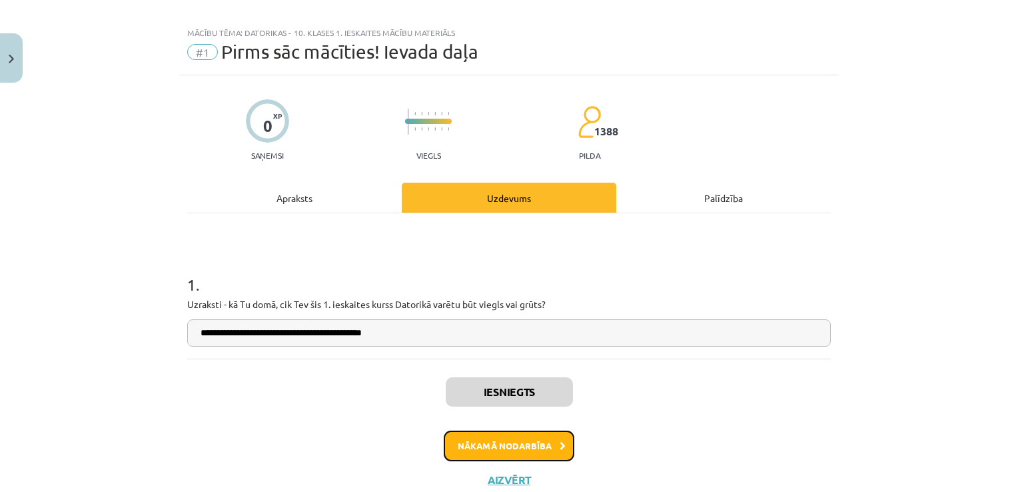
click at [541, 443] on button "Nākamā nodarbība" at bounding box center [509, 445] width 131 height 31
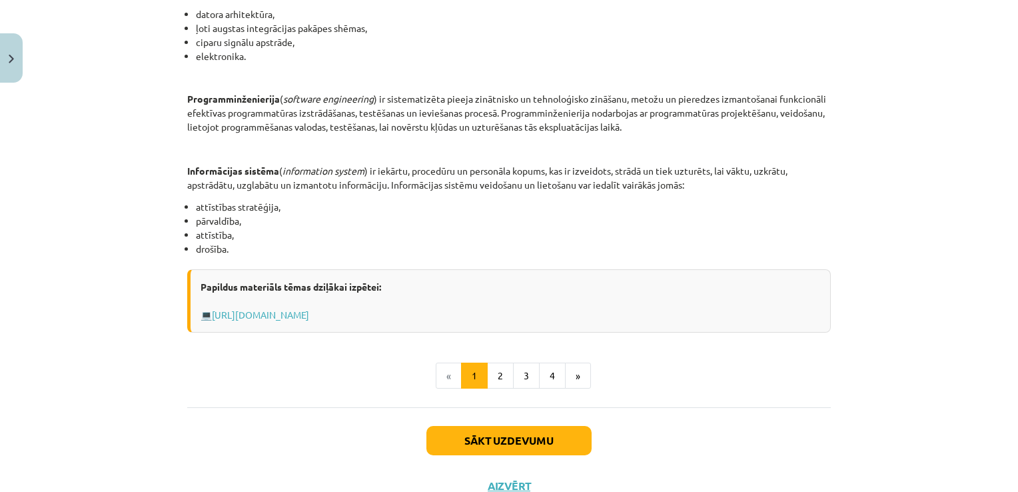
scroll to position [647, 0]
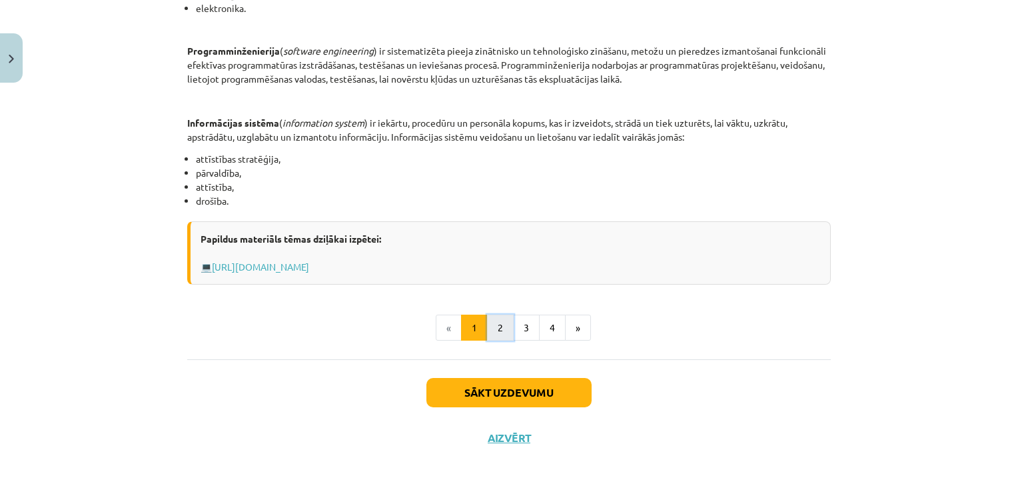
click at [496, 329] on button "2" at bounding box center [500, 328] width 27 height 27
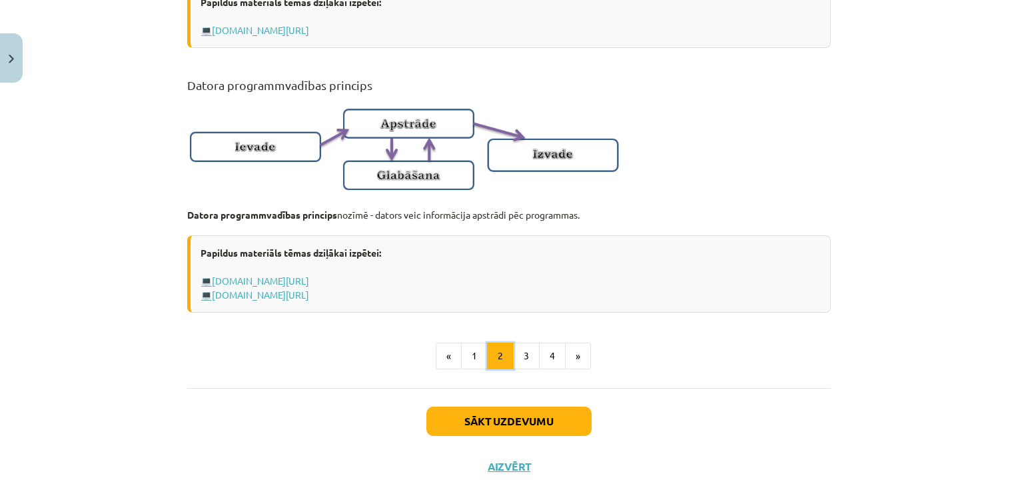
scroll to position [884, 0]
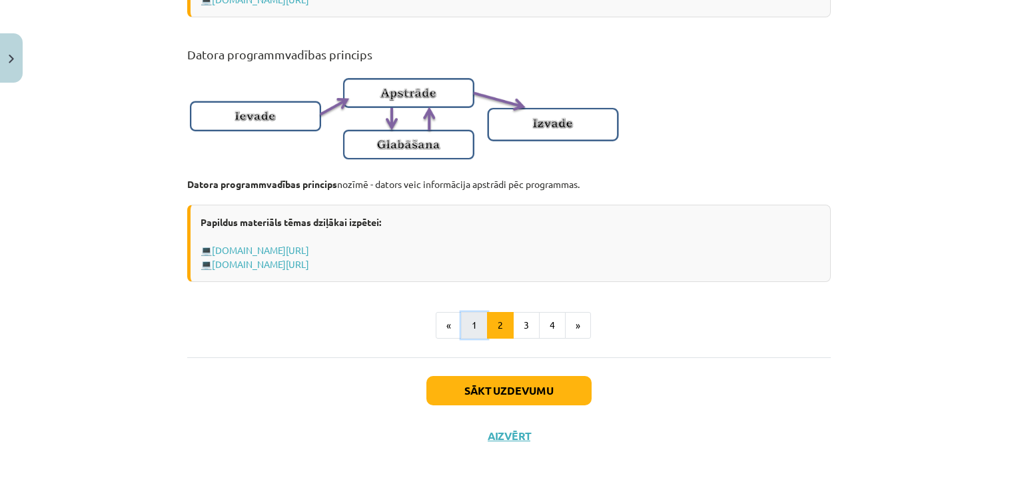
click at [468, 324] on button "1" at bounding box center [474, 325] width 27 height 27
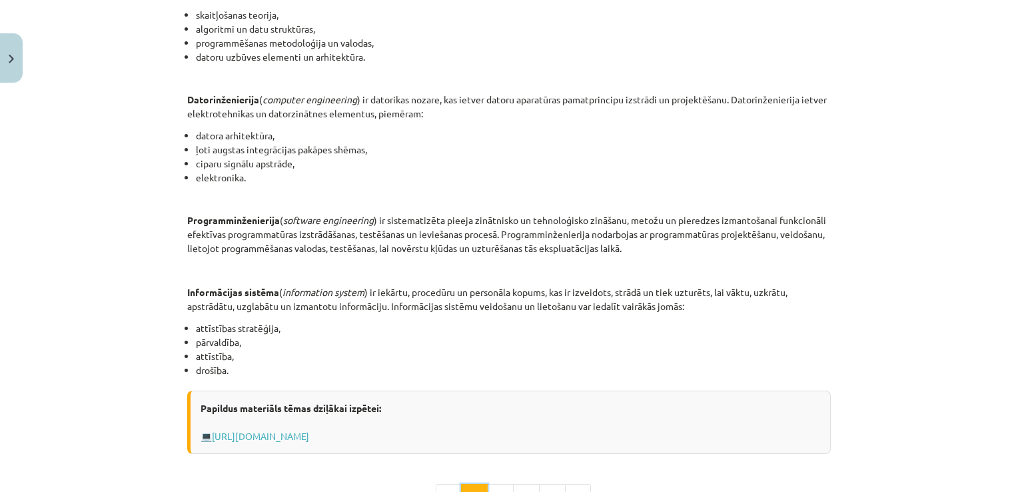
scroll to position [504, 0]
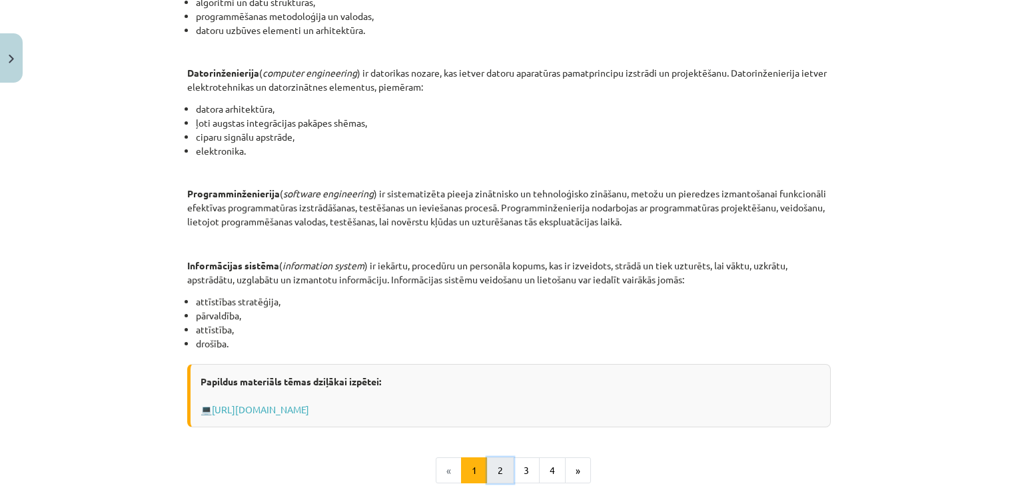
click at [491, 470] on button "2" at bounding box center [500, 470] width 27 height 27
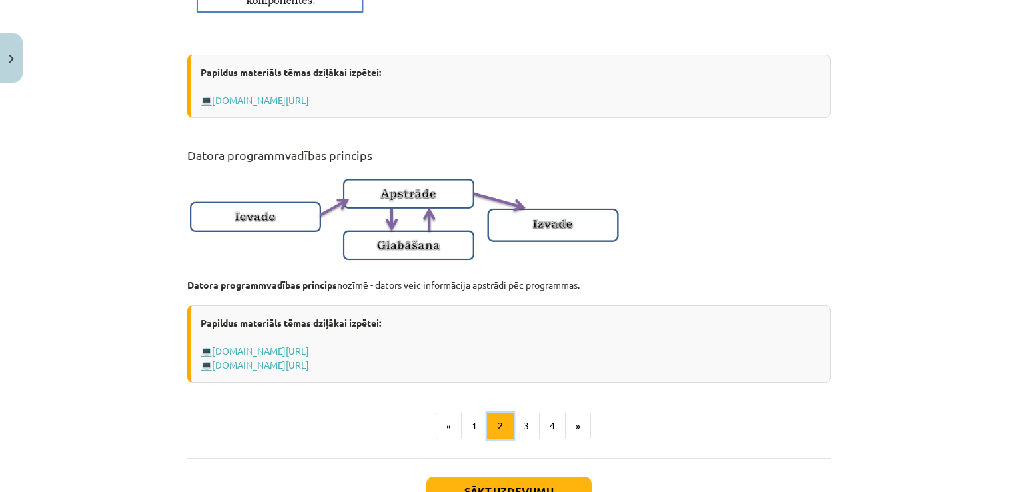
scroll to position [798, 0]
